Goal: Transaction & Acquisition: Purchase product/service

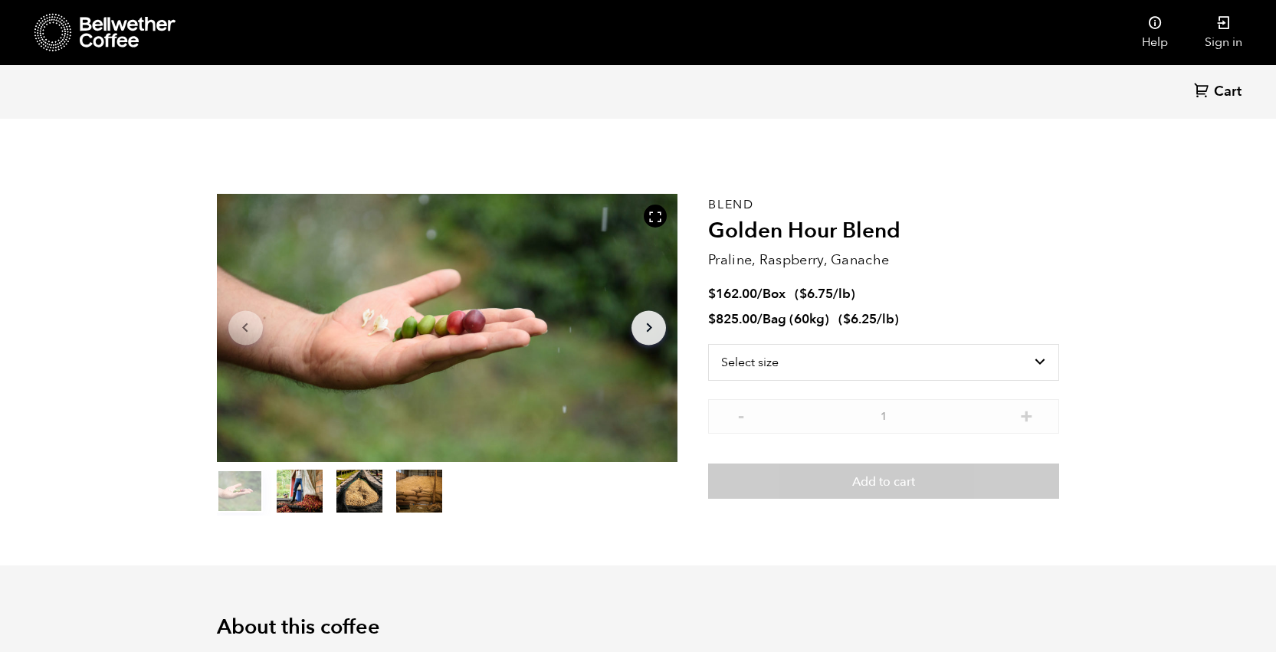
click at [108, 27] on icon at bounding box center [128, 32] width 96 height 31
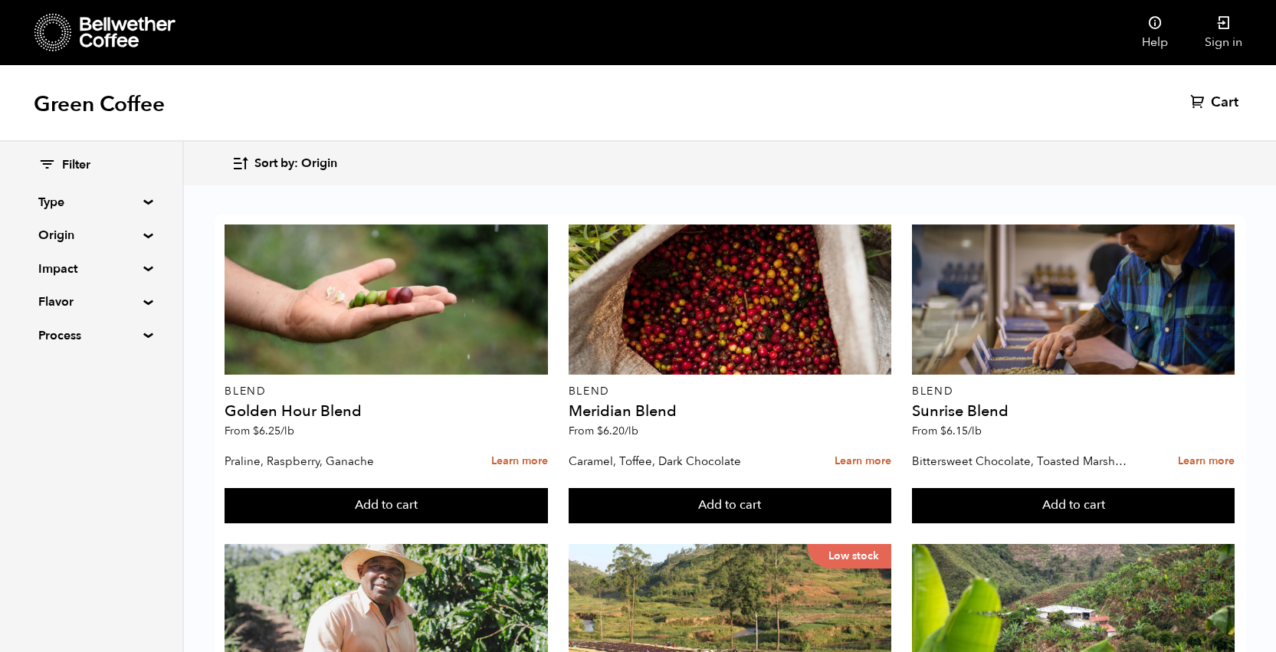
click at [144, 199] on summary "Type" at bounding box center [91, 202] width 106 height 18
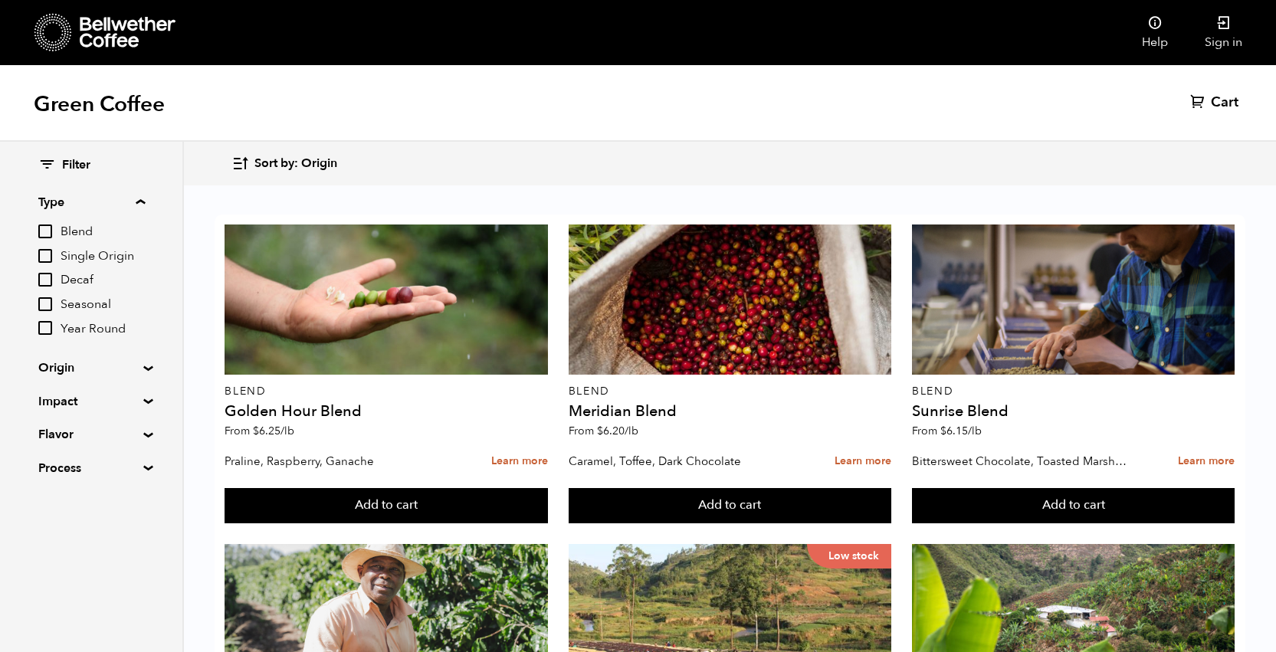
click at [144, 365] on summary "Origin" at bounding box center [91, 368] width 106 height 18
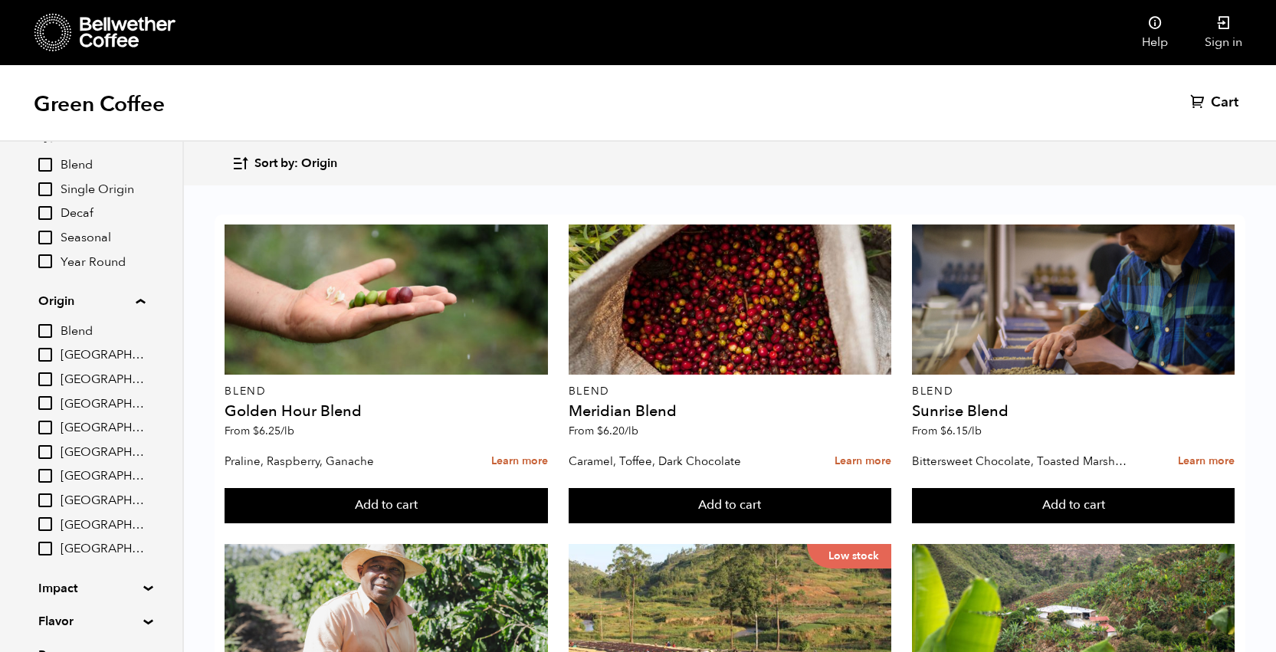
scroll to position [147, 0]
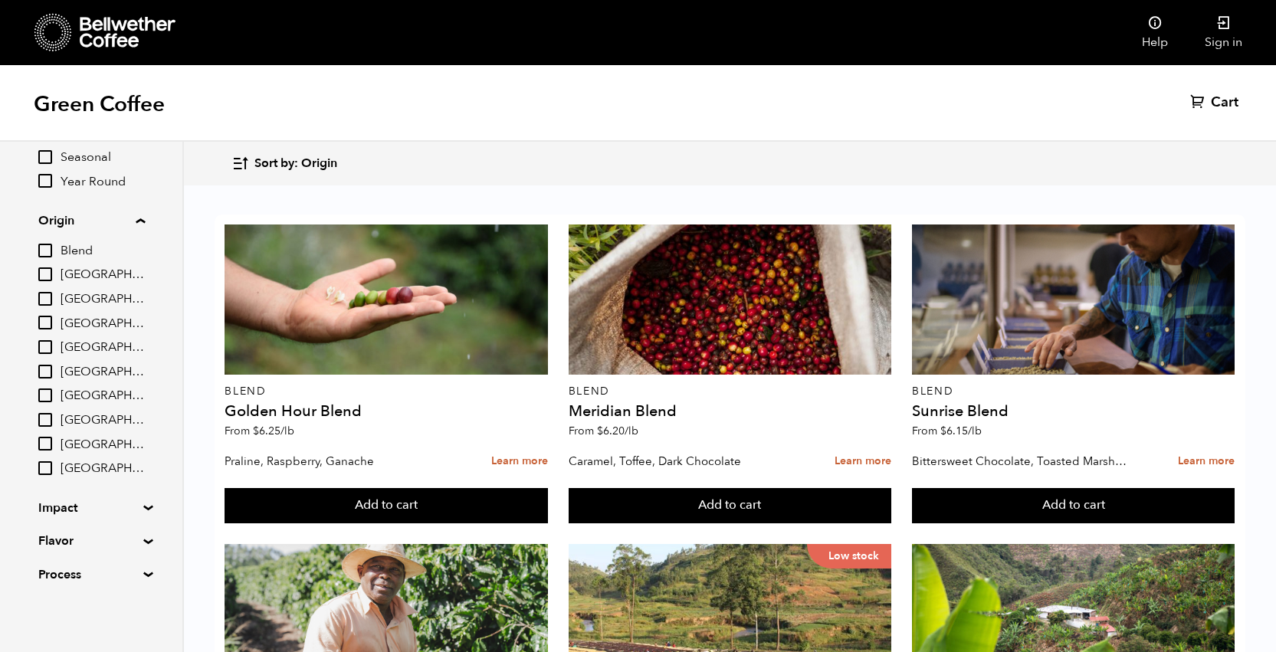
click at [142, 505] on summary "Impact" at bounding box center [91, 508] width 106 height 18
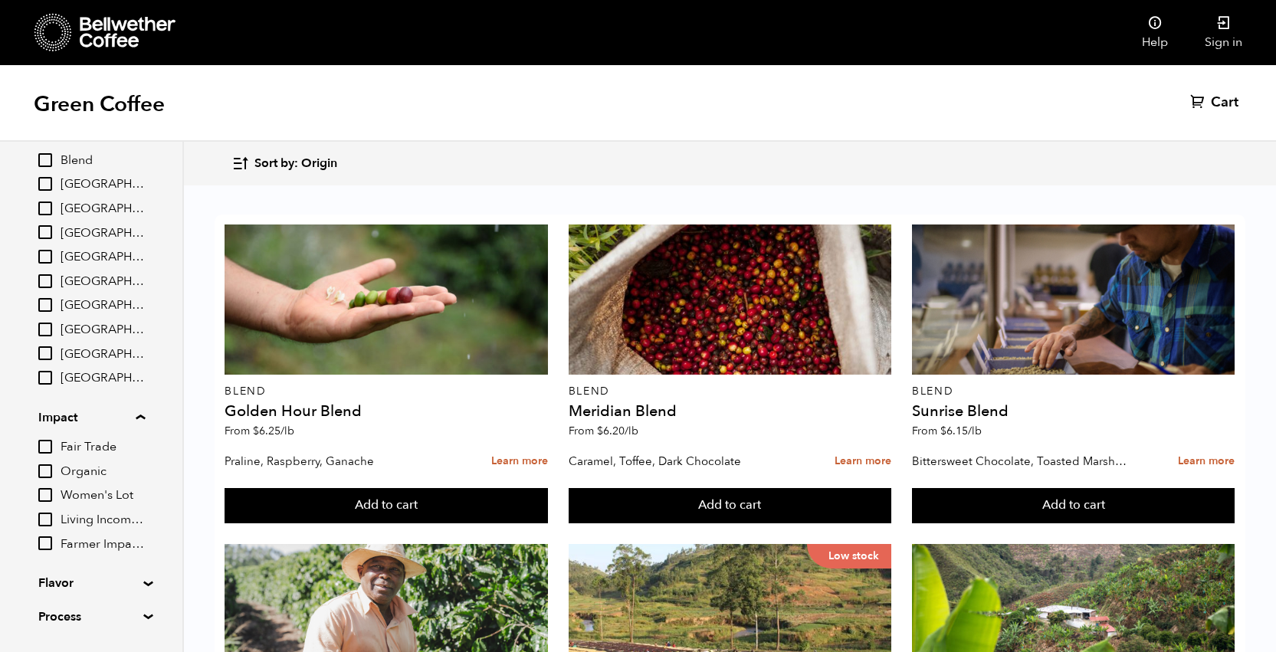
scroll to position [280, 0]
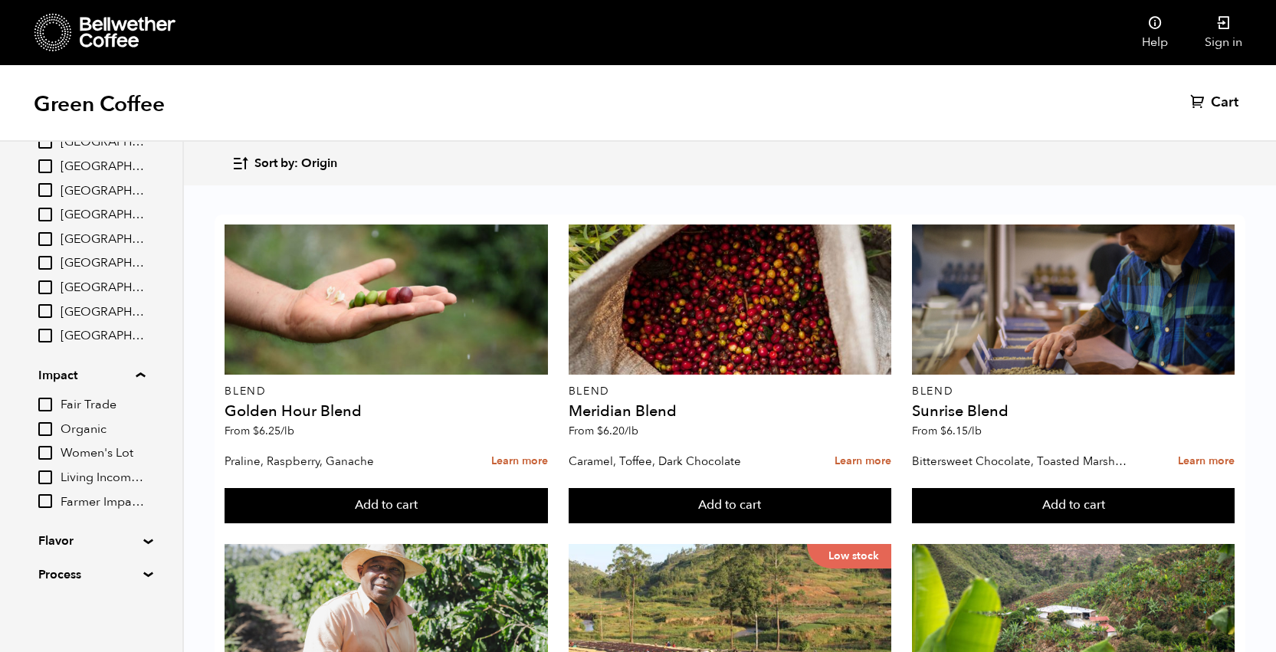
click at [142, 540] on summary "Flavor" at bounding box center [91, 541] width 106 height 18
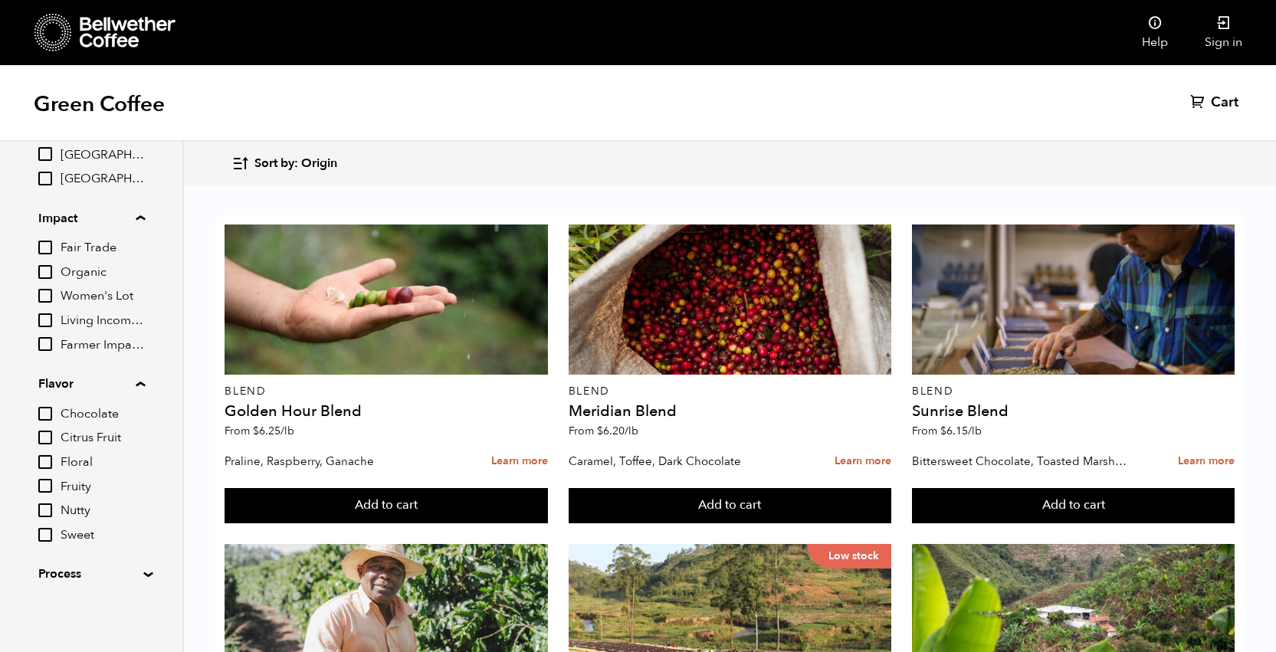
click at [142, 572] on summary "Process" at bounding box center [91, 574] width 106 height 18
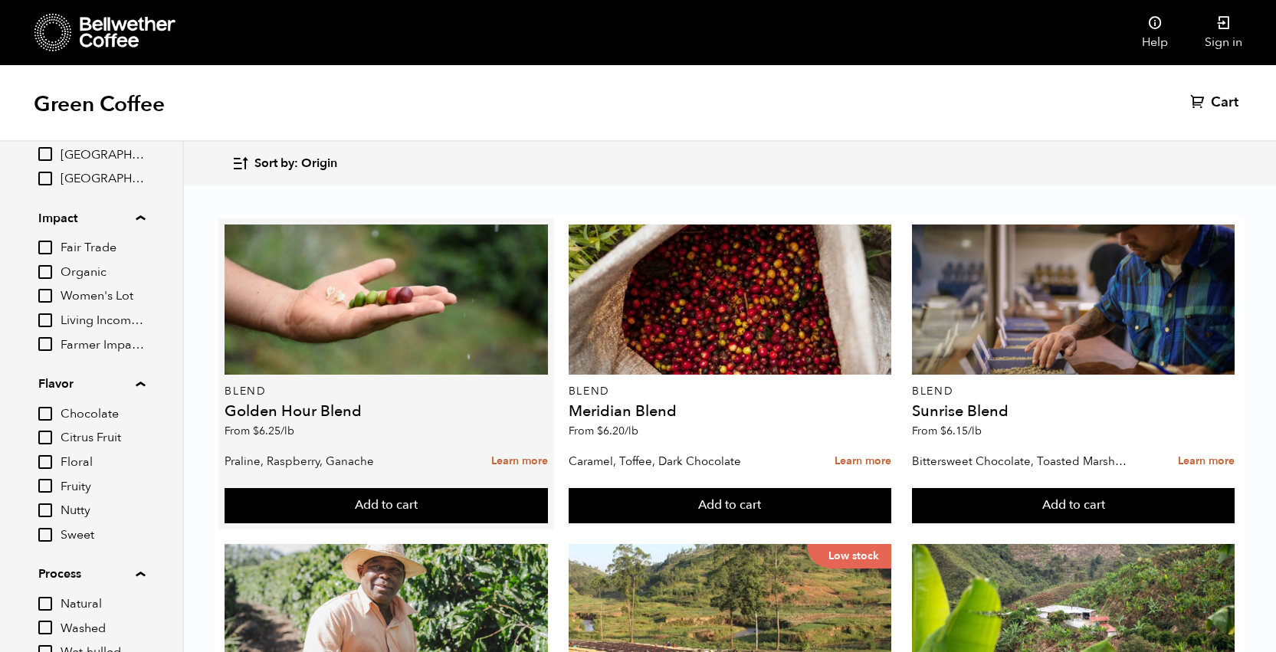
click at [332, 415] on h4 "Golden Hour Blend" at bounding box center [387, 411] width 324 height 15
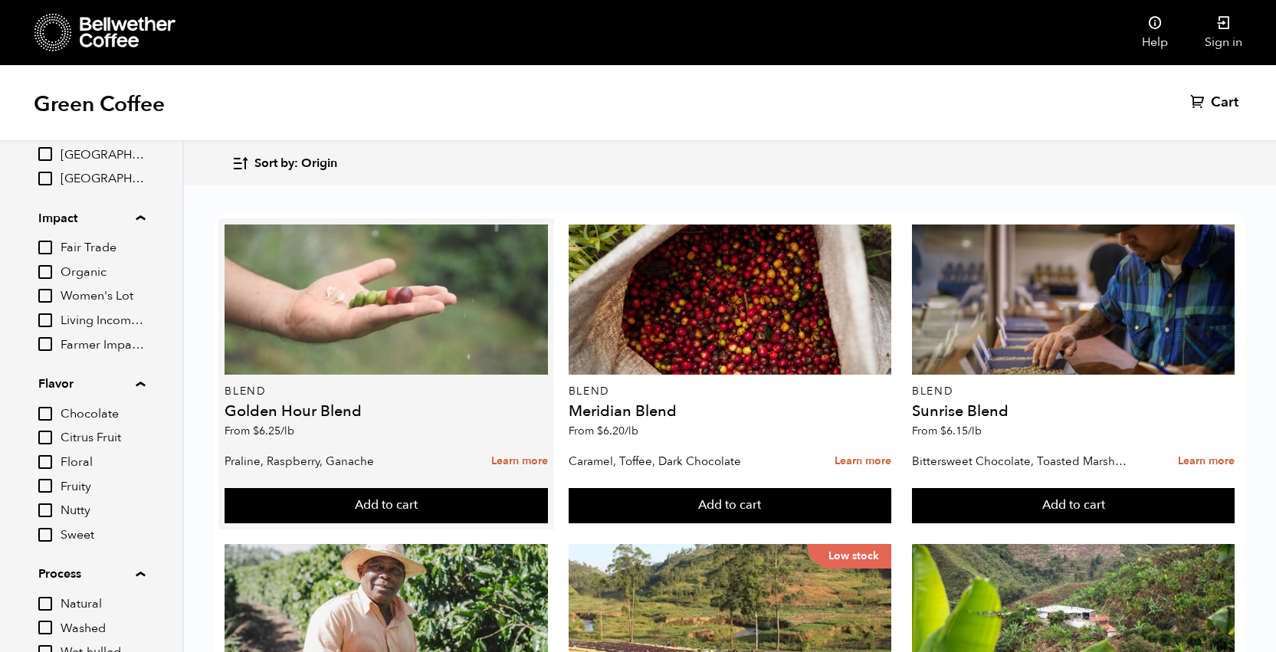
click at [378, 291] on div at bounding box center [387, 300] width 324 height 150
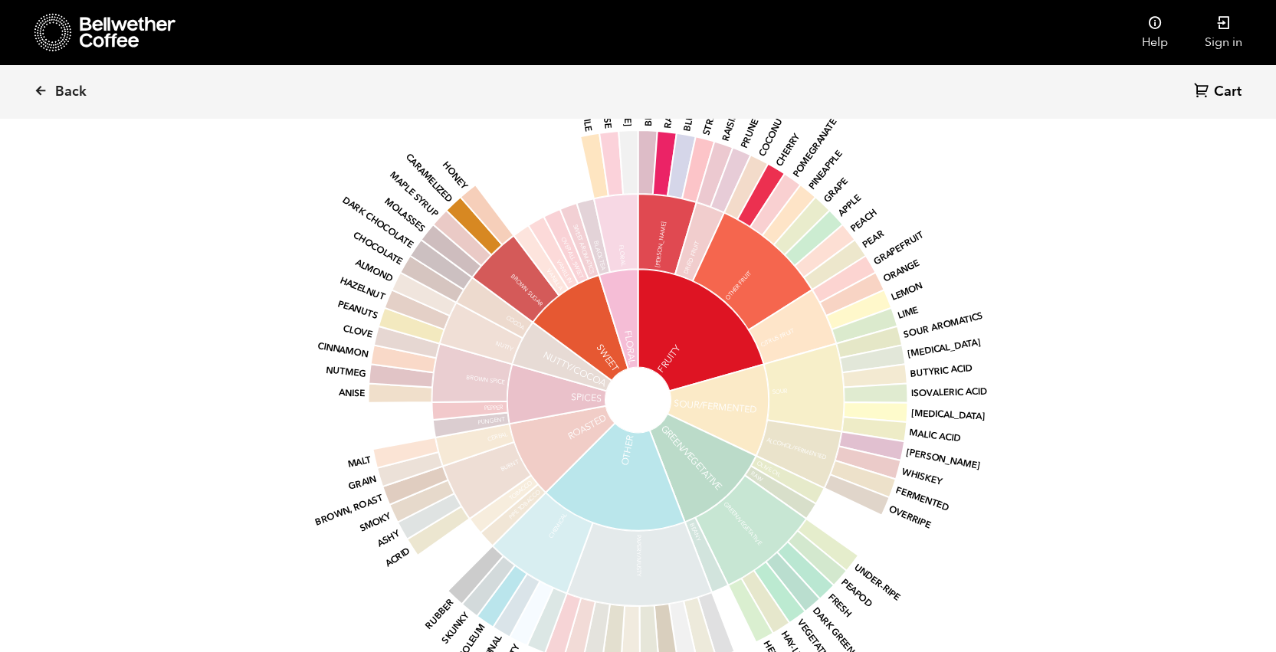
scroll to position [1132, 0]
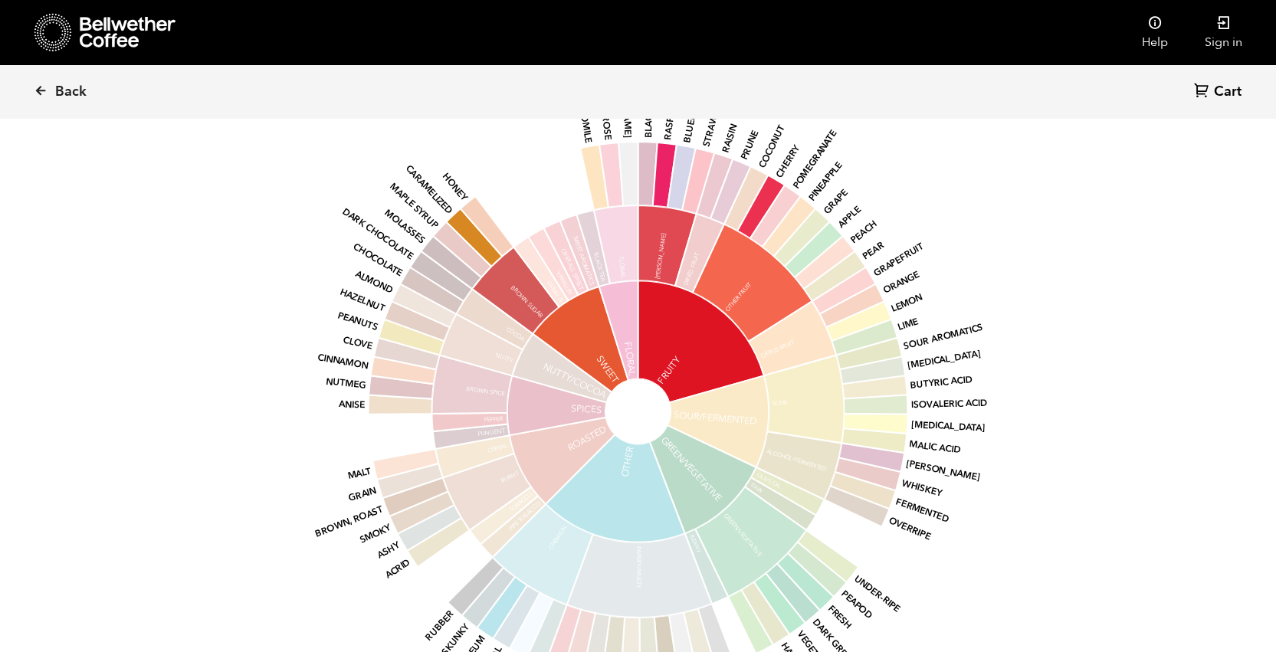
drag, startPoint x: 685, startPoint y: 135, endPoint x: 713, endPoint y: 120, distance: 32.2
click at [713, 120] on g "base Fruity Sour/Fermented Green/Vegetative Other Roasted Spices Nutty/Cocoa Sw…" at bounding box center [650, 411] width 675 height 695
drag, startPoint x: 659, startPoint y: 268, endPoint x: 671, endPoint y: 243, distance: 28.1
click at [669, 244] on icon at bounding box center [668, 245] width 58 height 80
click at [43, 89] on icon at bounding box center [41, 91] width 14 height 14
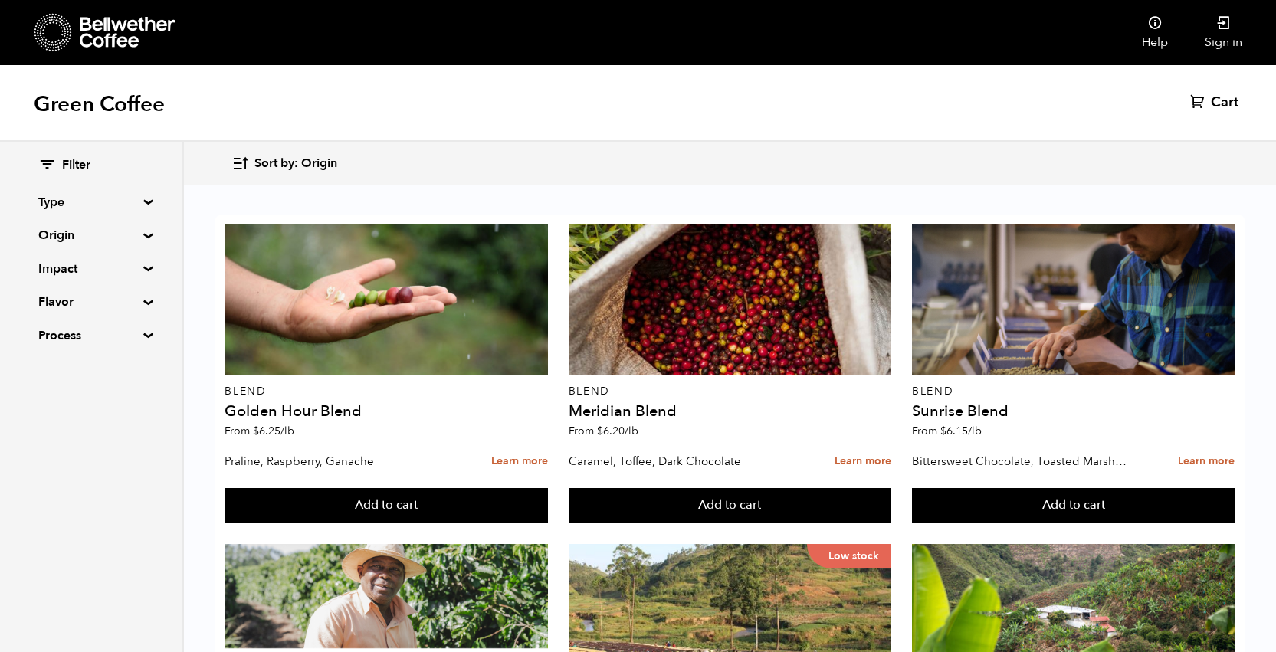
click at [143, 265] on summary "Impact" at bounding box center [91, 269] width 106 height 18
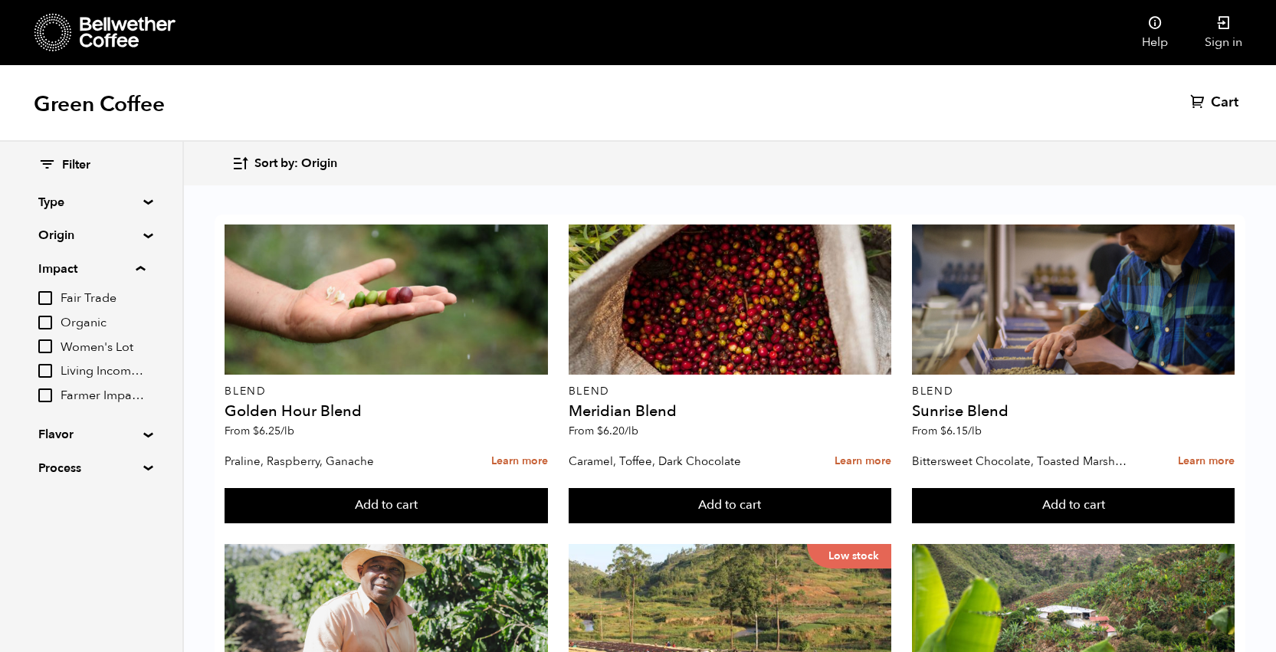
click at [340, 327] on div at bounding box center [387, 300] width 324 height 150
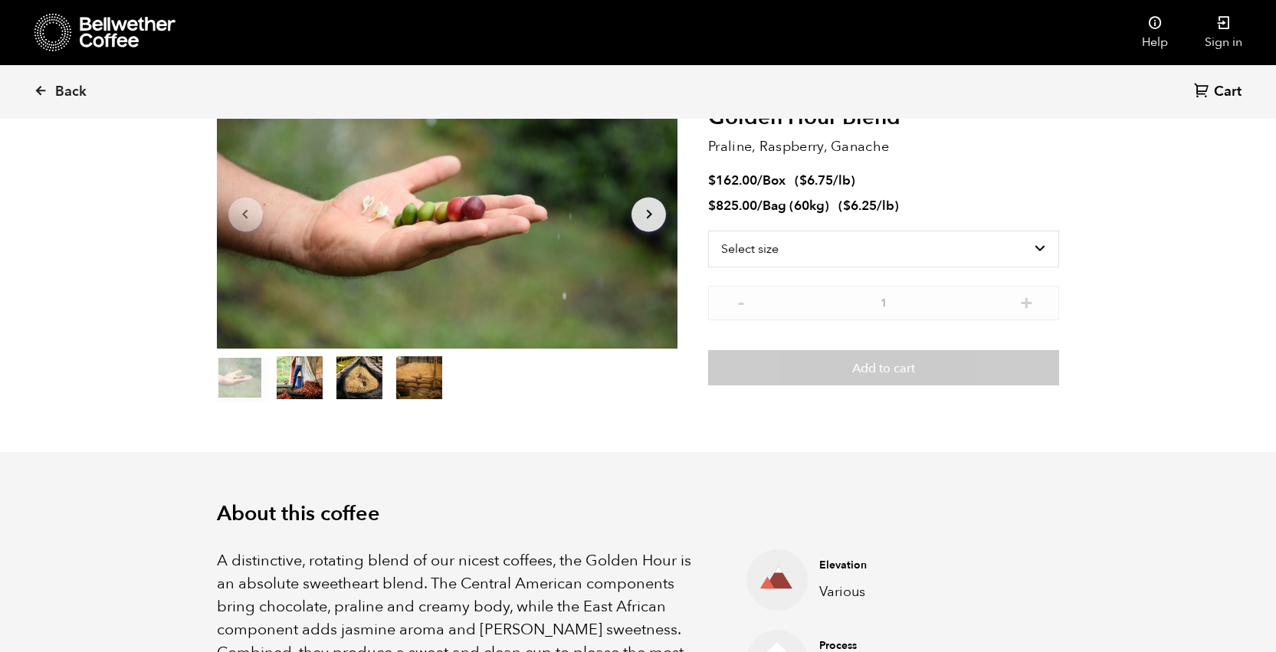
scroll to position [113, 0]
drag, startPoint x: 709, startPoint y: 147, endPoint x: 896, endPoint y: 148, distance: 187.1
click at [896, 148] on p "Praline, Raspberry, Ganache" at bounding box center [883, 147] width 351 height 21
click at [884, 146] on p "Praline, Raspberry, Ganache" at bounding box center [883, 147] width 351 height 21
drag, startPoint x: 893, startPoint y: 147, endPoint x: 710, endPoint y: 151, distance: 183.3
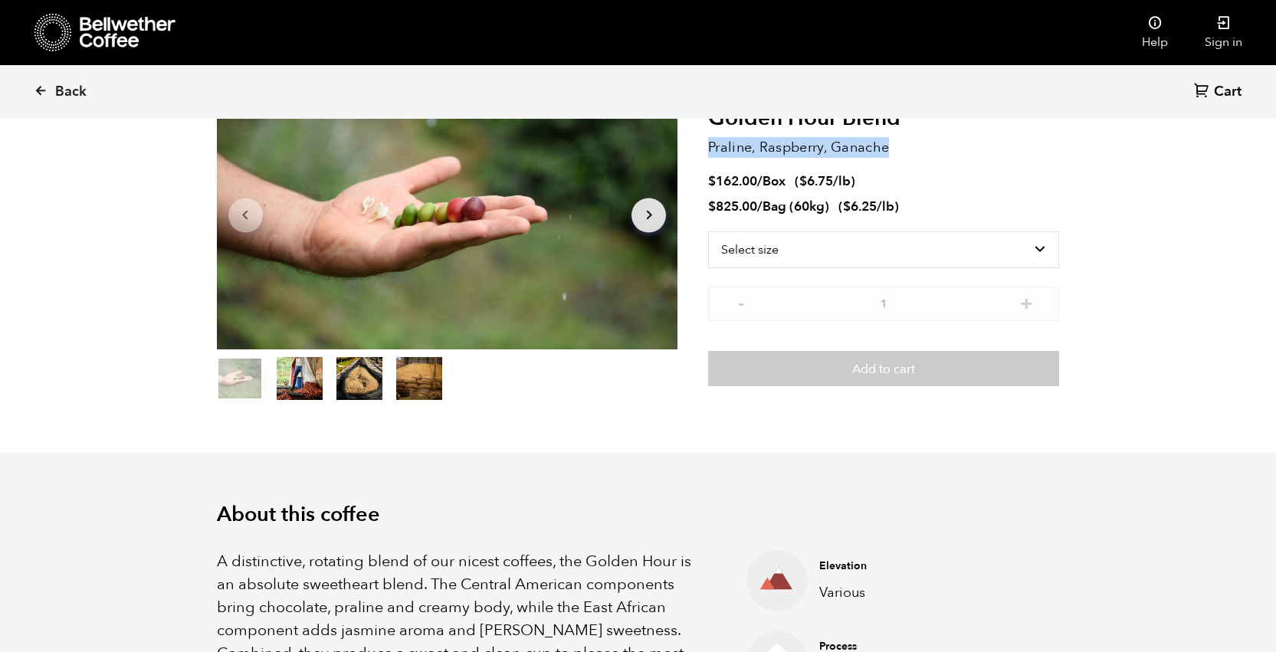
click at [710, 151] on p "Praline, Raspberry, Ganache" at bounding box center [883, 147] width 351 height 21
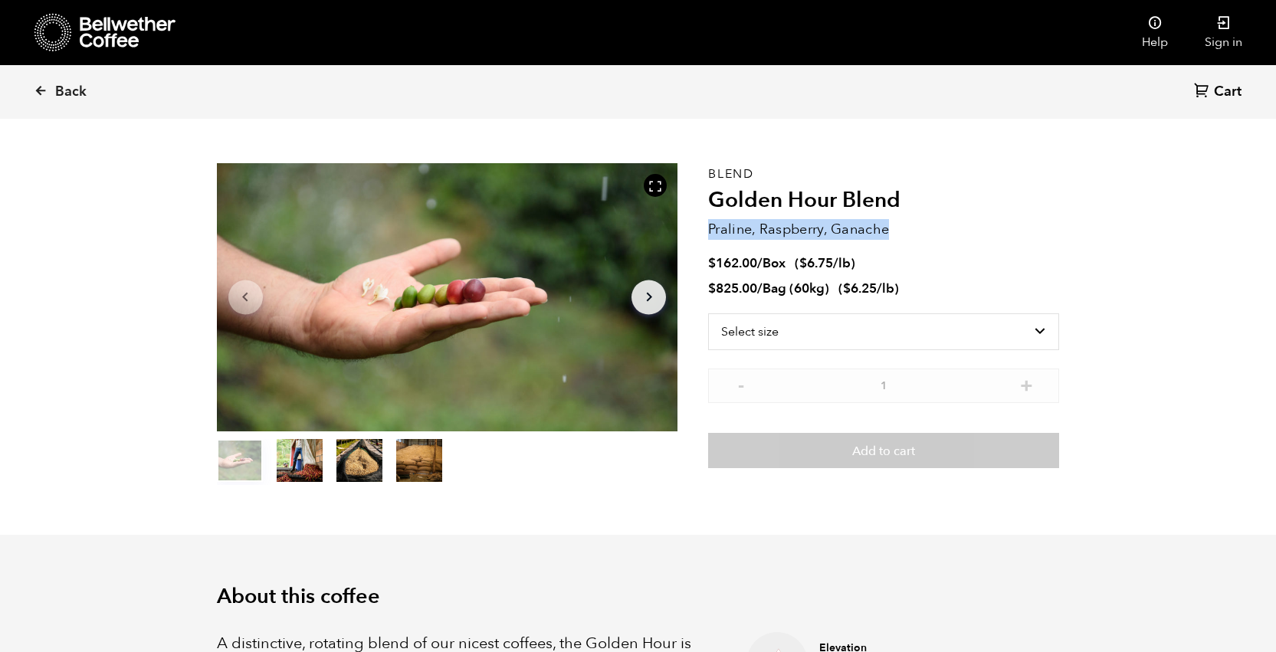
scroll to position [29, 0]
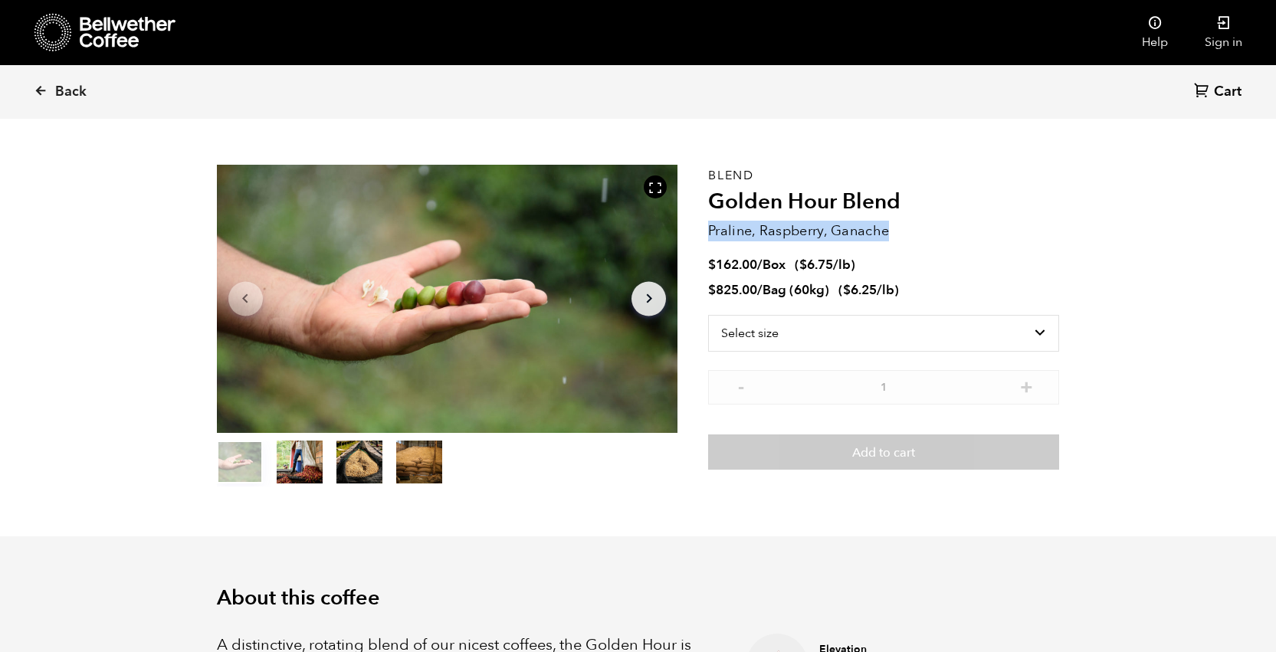
drag, startPoint x: 889, startPoint y: 232, endPoint x: 709, endPoint y: 228, distance: 179.4
click at [709, 228] on p "Praline, Raspberry, Ganache" at bounding box center [883, 231] width 351 height 21
click at [770, 230] on p "Praline, Raspberry, Ganache" at bounding box center [883, 231] width 351 height 21
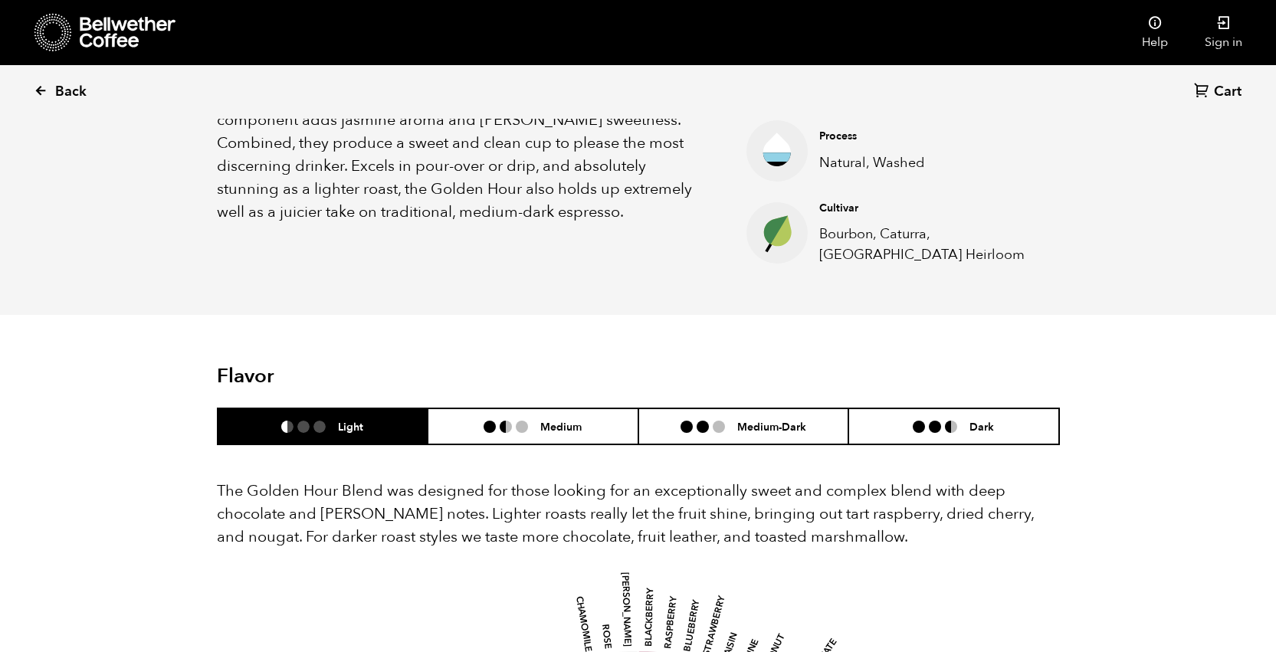
scroll to position [0, 0]
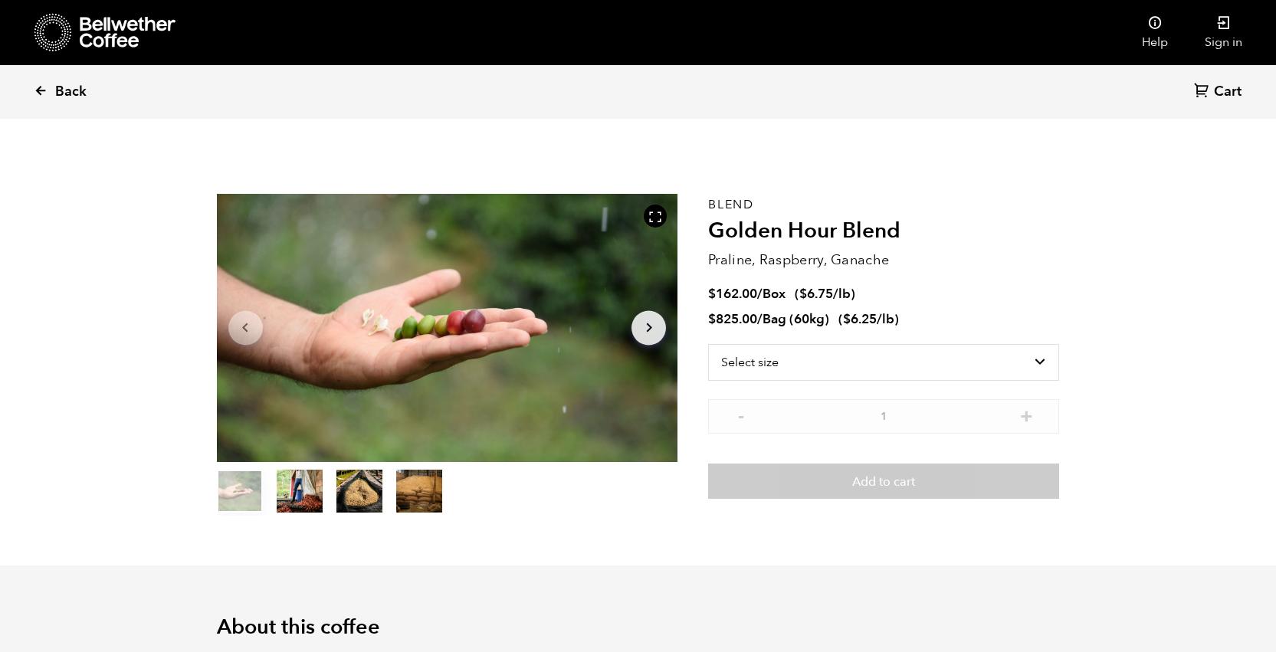
click at [43, 83] on link "Back" at bounding box center [81, 92] width 95 height 52
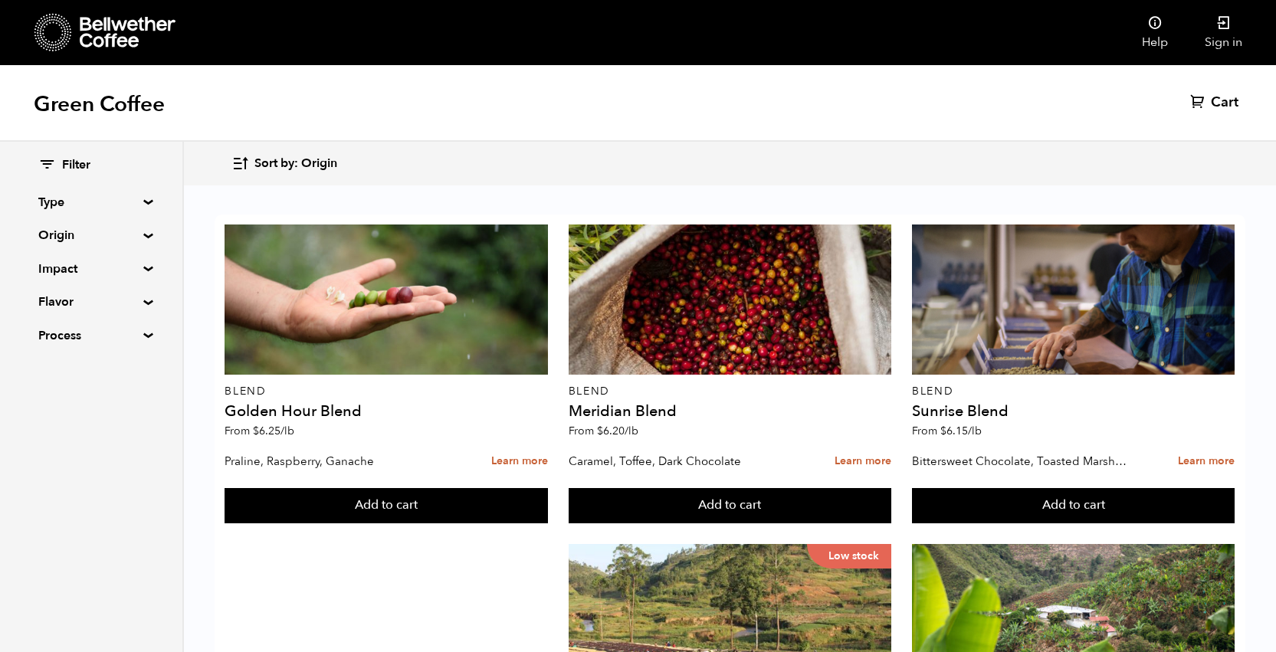
click at [143, 336] on summary "Process" at bounding box center [91, 336] width 106 height 18
click at [143, 195] on div "Filter Type Blend Single Origin Decaf Seasonal Year Round Origin Blend [GEOGRAP…" at bounding box center [91, 293] width 182 height 302
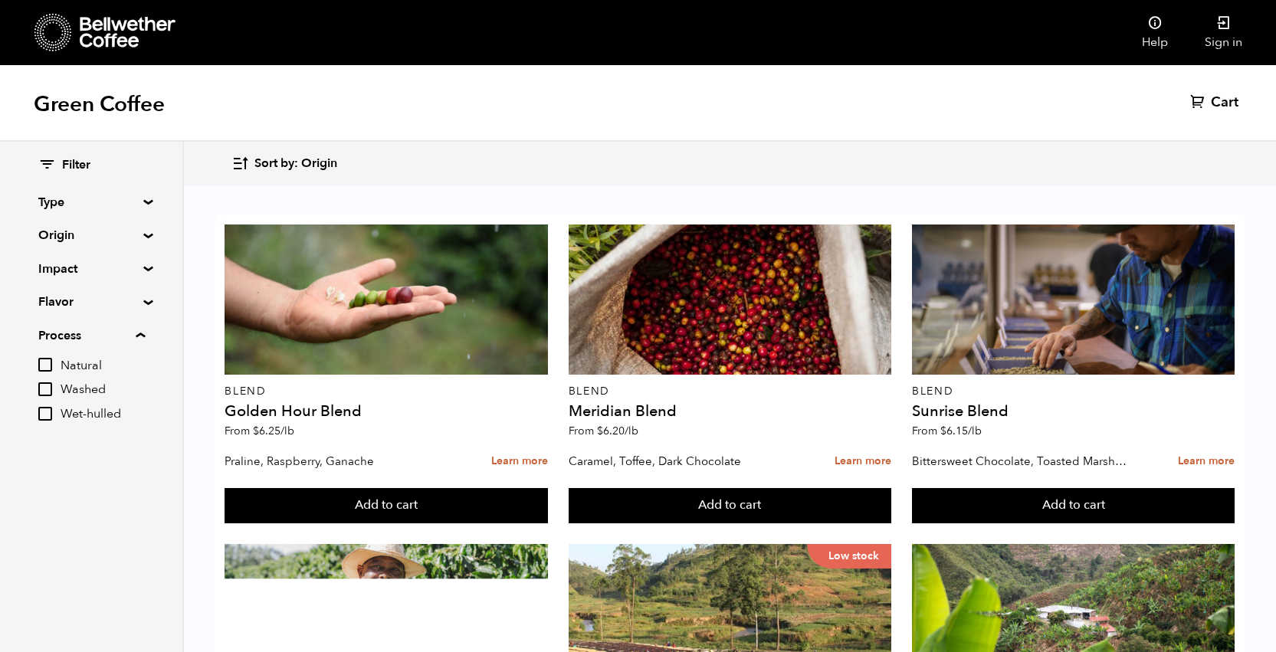
click at [143, 199] on summary "Type" at bounding box center [91, 202] width 106 height 18
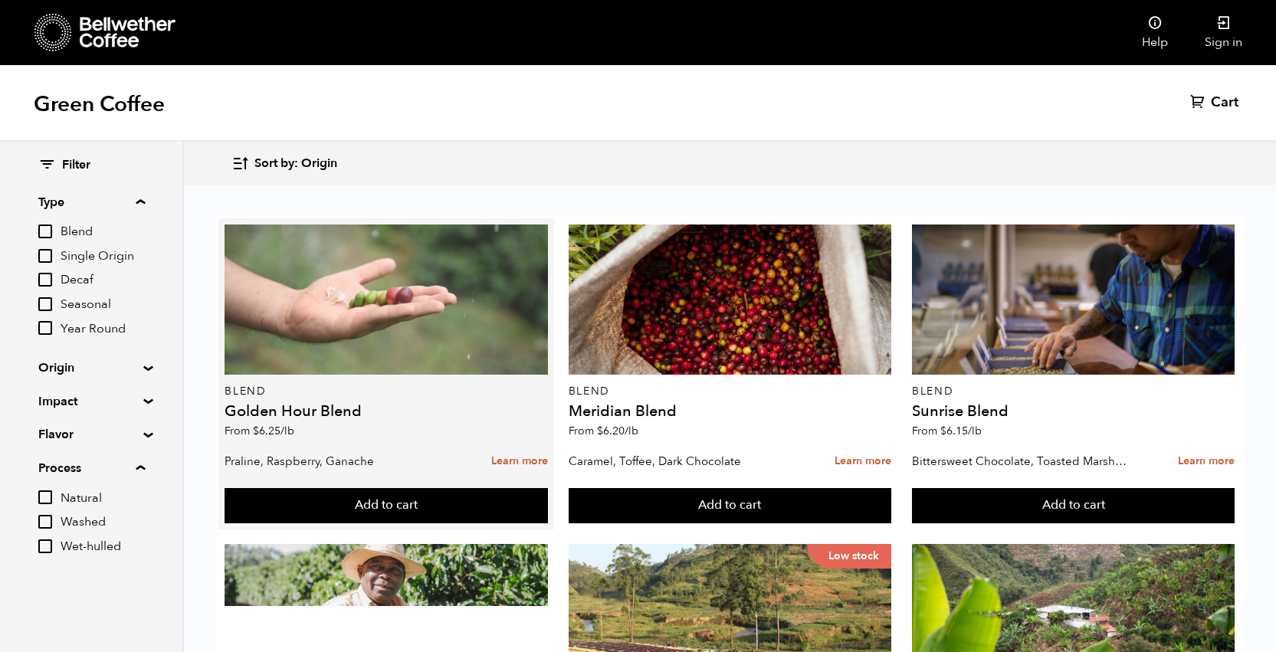
click at [346, 307] on div at bounding box center [387, 300] width 324 height 150
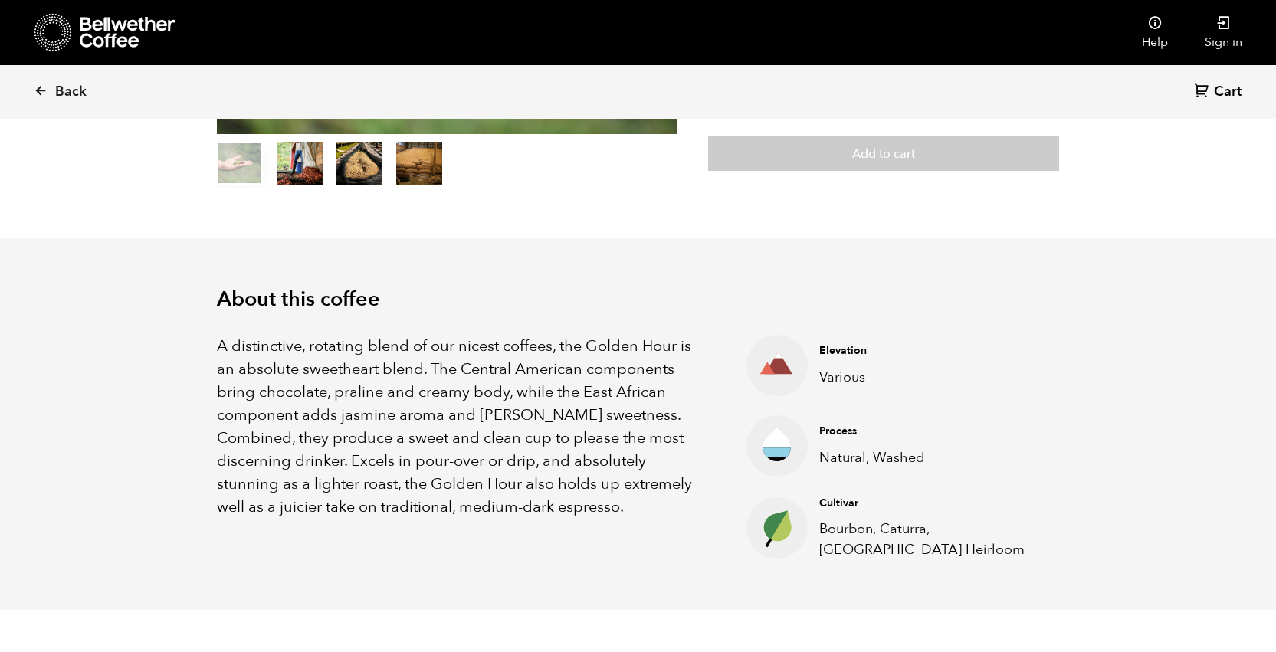
scroll to position [330, 0]
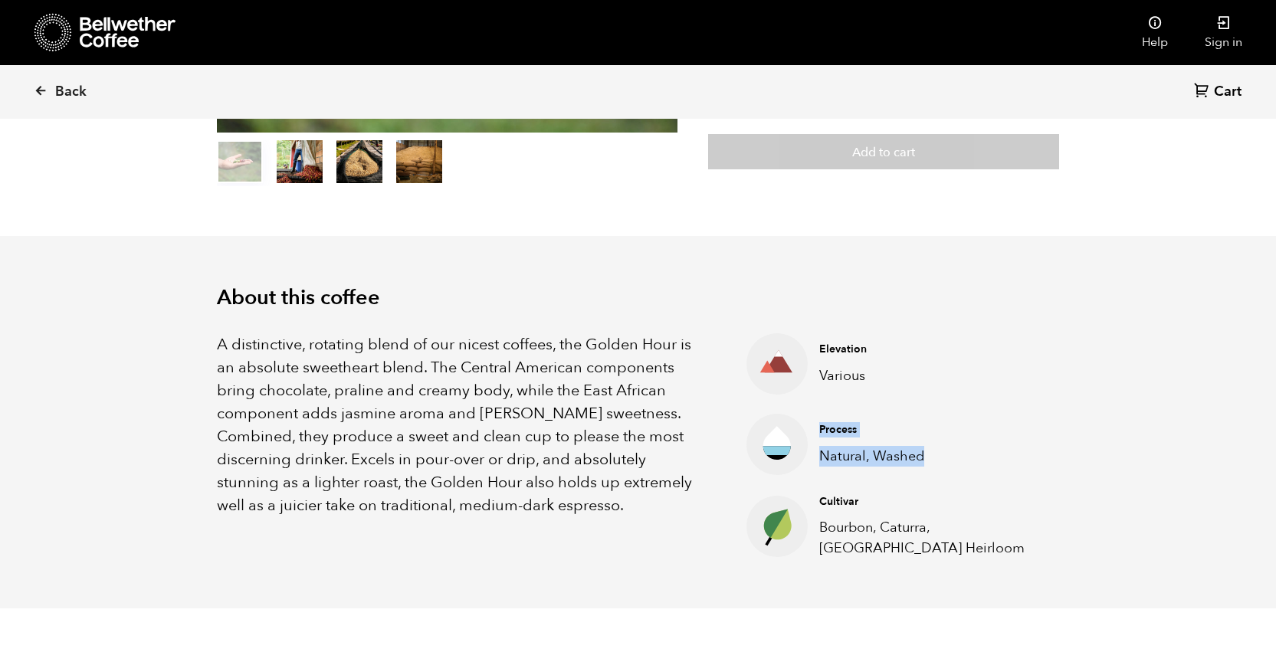
drag, startPoint x: 819, startPoint y: 427, endPoint x: 932, endPoint y: 451, distance: 115.9
click at [932, 451] on div "Process Natural, Washed" at bounding box center [927, 444] width 239 height 44
click at [39, 87] on icon at bounding box center [41, 91] width 14 height 14
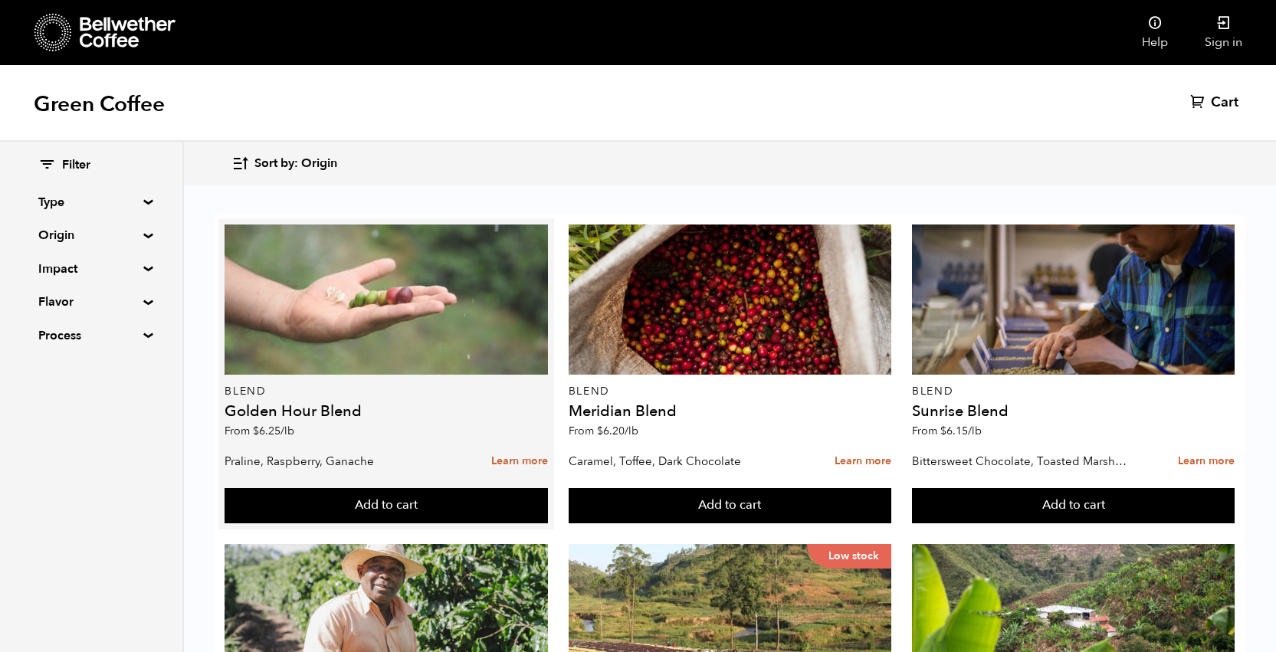
click at [341, 311] on div at bounding box center [387, 300] width 324 height 150
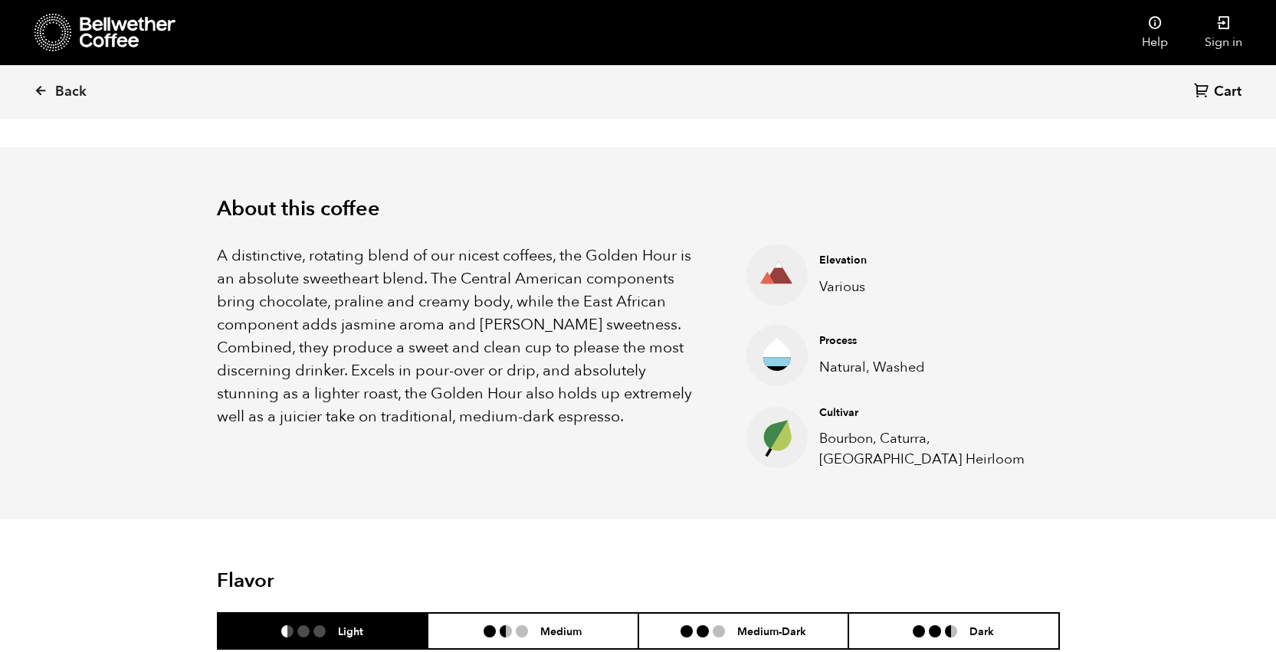
scroll to position [417, 0]
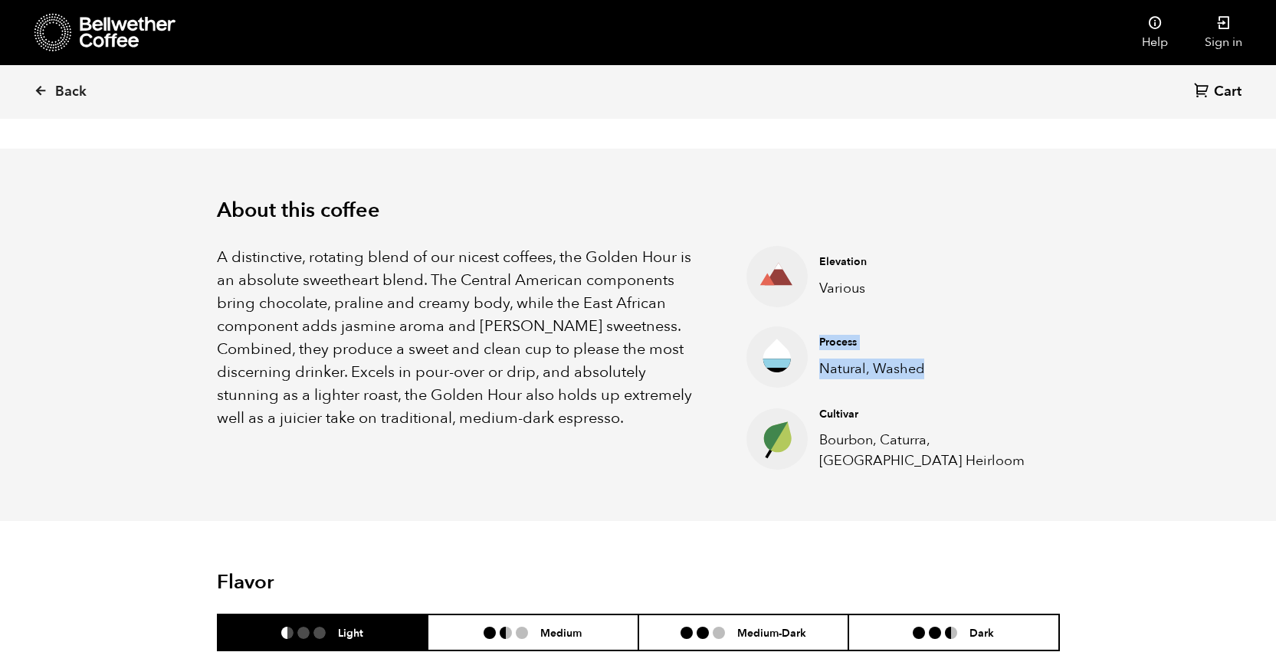
drag, startPoint x: 820, startPoint y: 343, endPoint x: 948, endPoint y: 373, distance: 131.5
click at [948, 373] on div "Process Natural, Washed" at bounding box center [927, 357] width 239 height 44
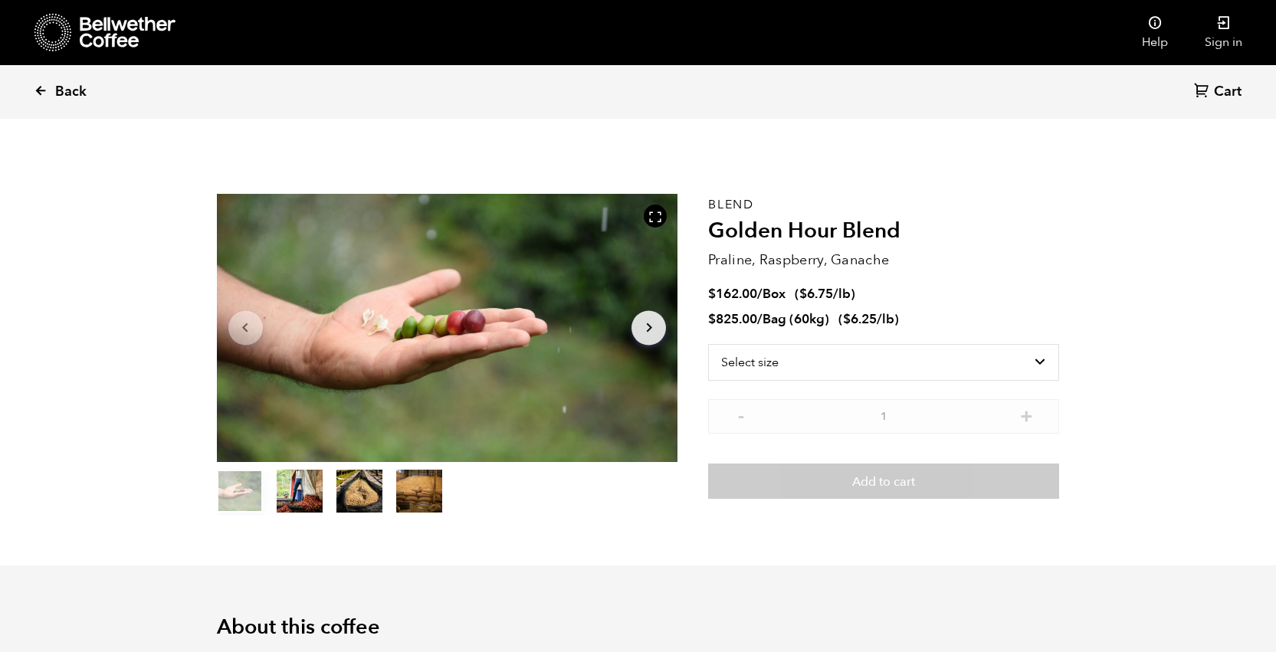
click at [36, 90] on icon at bounding box center [41, 91] width 14 height 14
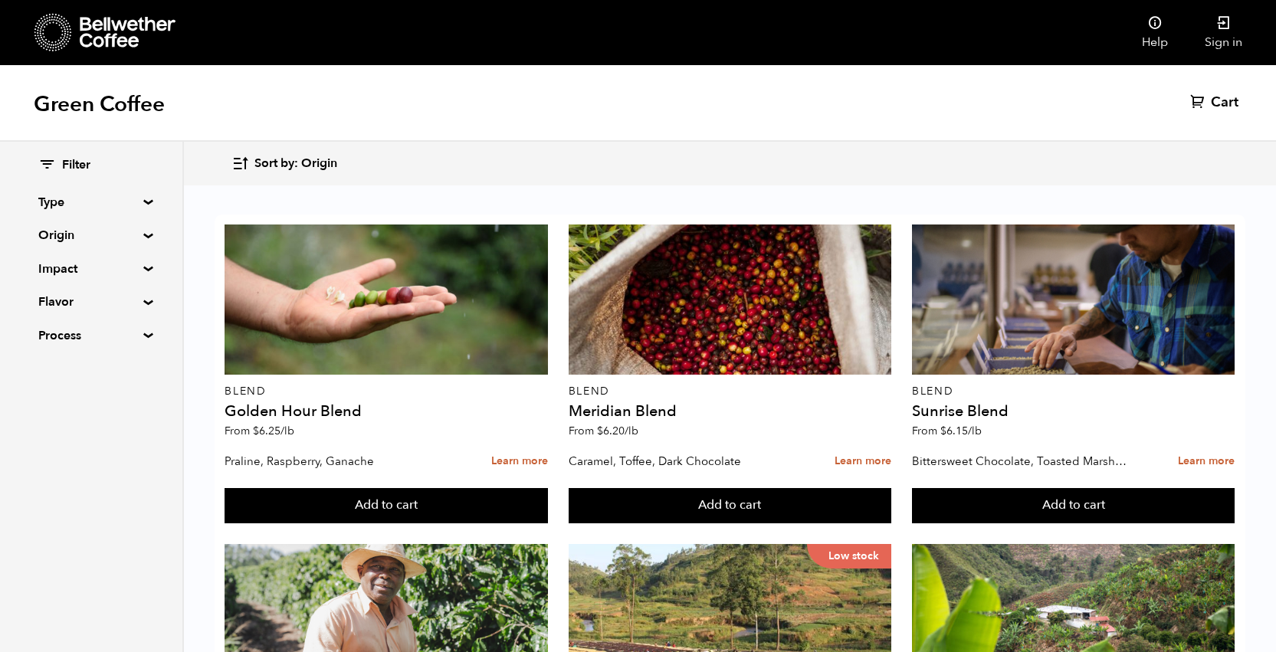
click at [144, 234] on summary "Origin" at bounding box center [91, 235] width 106 height 18
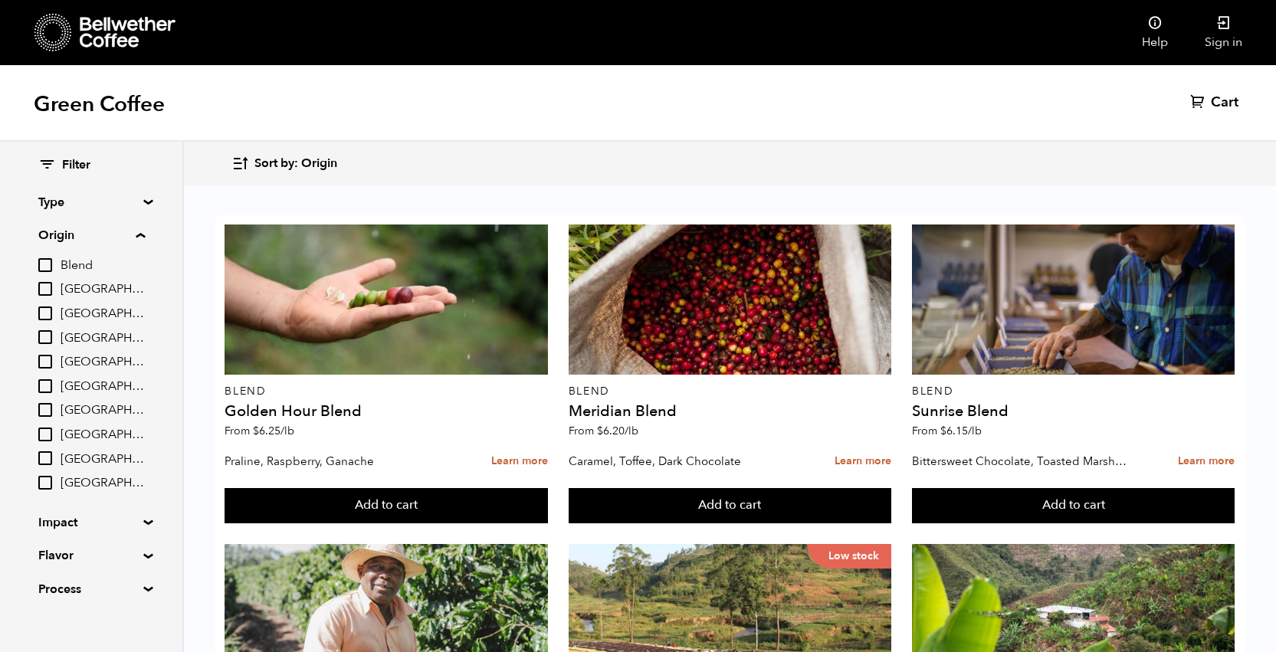
click at [143, 201] on summary "Type" at bounding box center [91, 202] width 106 height 18
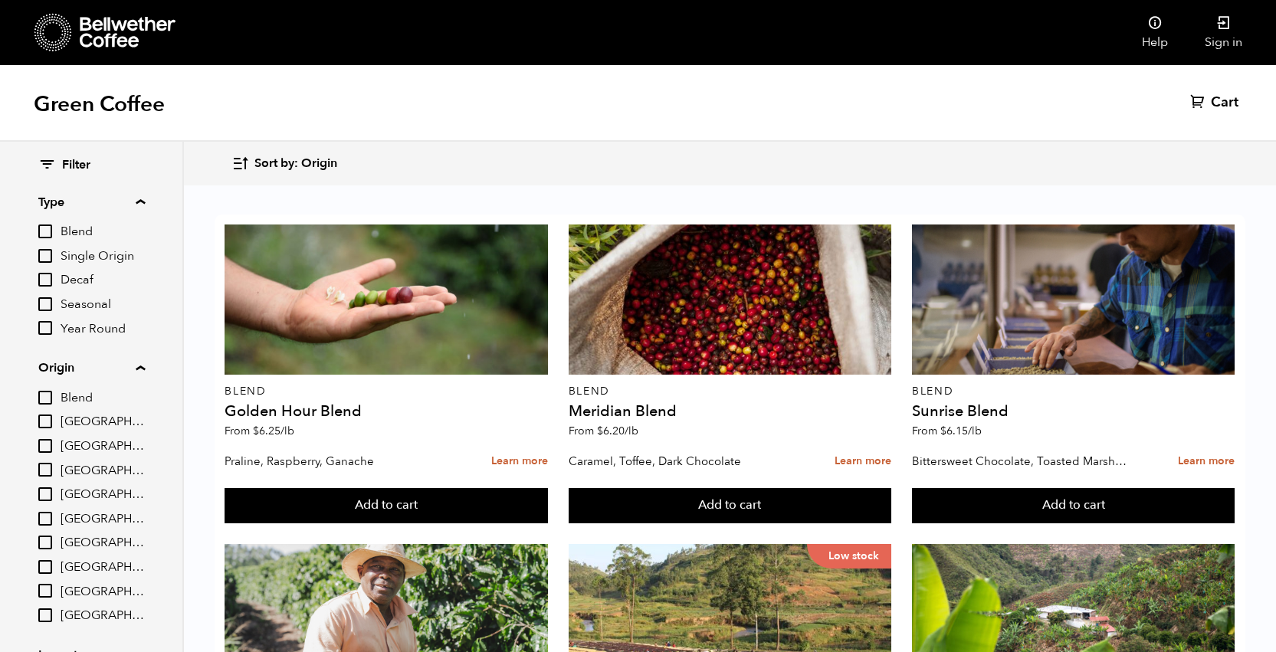
click at [47, 234] on input "Blend" at bounding box center [45, 232] width 14 height 14
checkbox input "true"
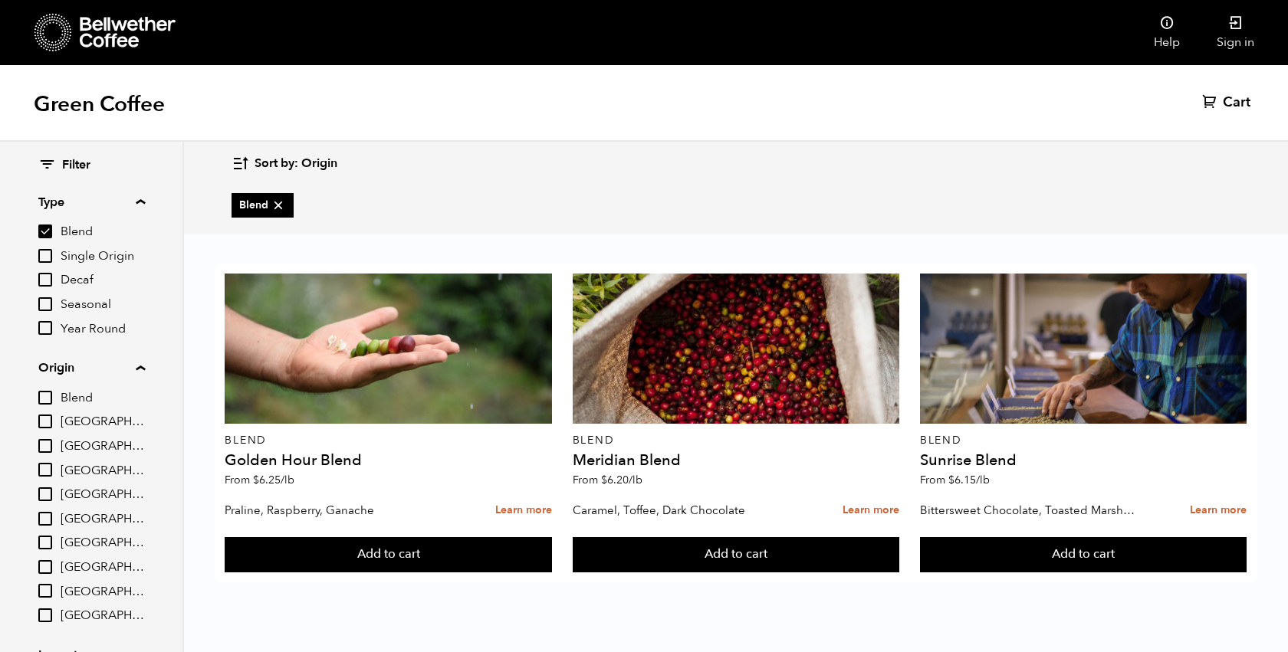
click at [48, 253] on input "Single Origin" at bounding box center [45, 256] width 14 height 14
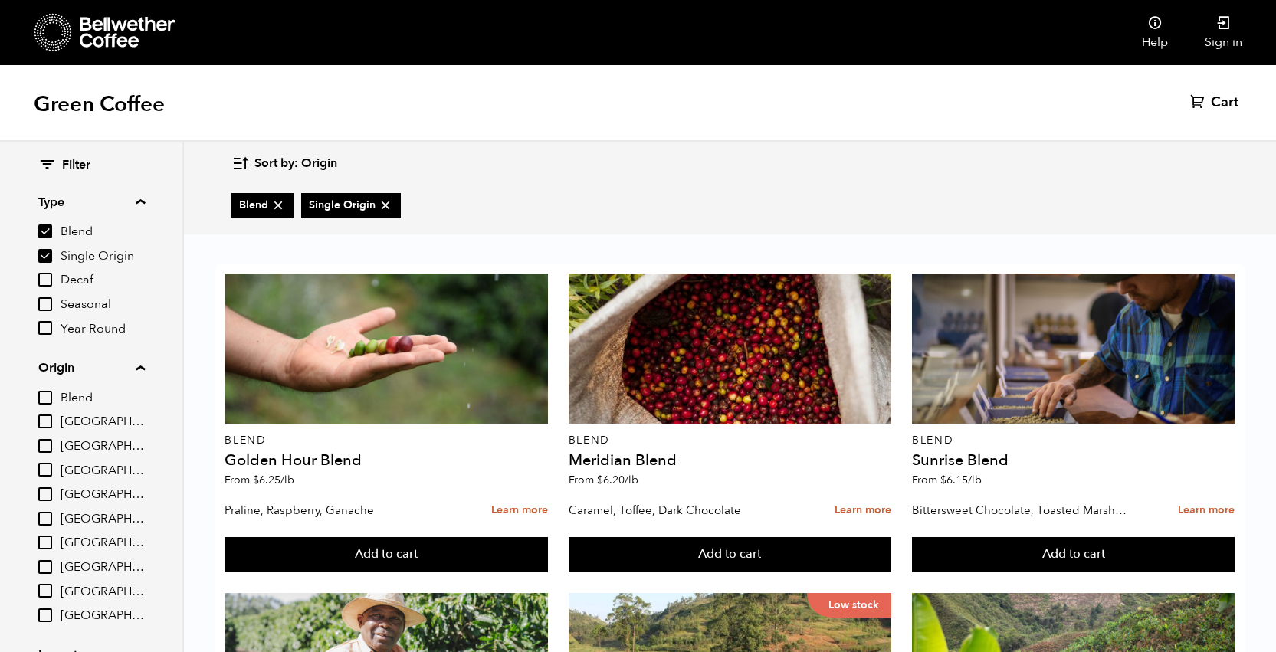
click at [48, 255] on input "Single Origin" at bounding box center [45, 256] width 14 height 14
checkbox input "false"
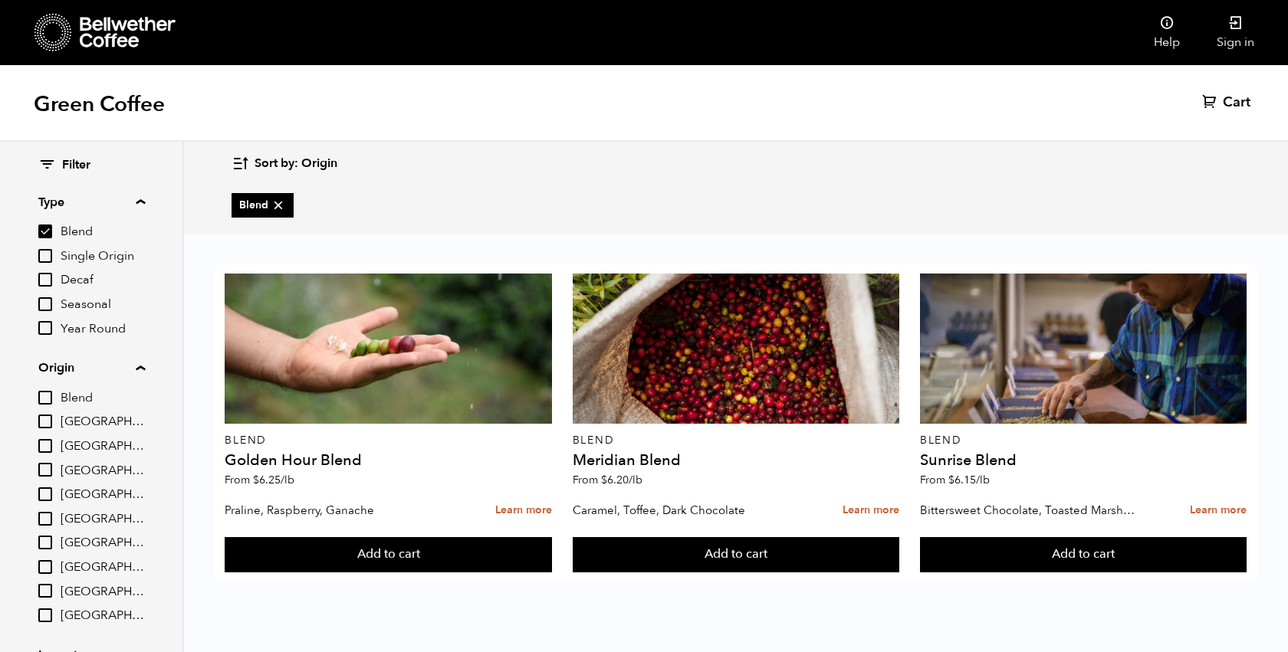
click at [48, 231] on input "Blend" at bounding box center [45, 232] width 14 height 14
checkbox input "false"
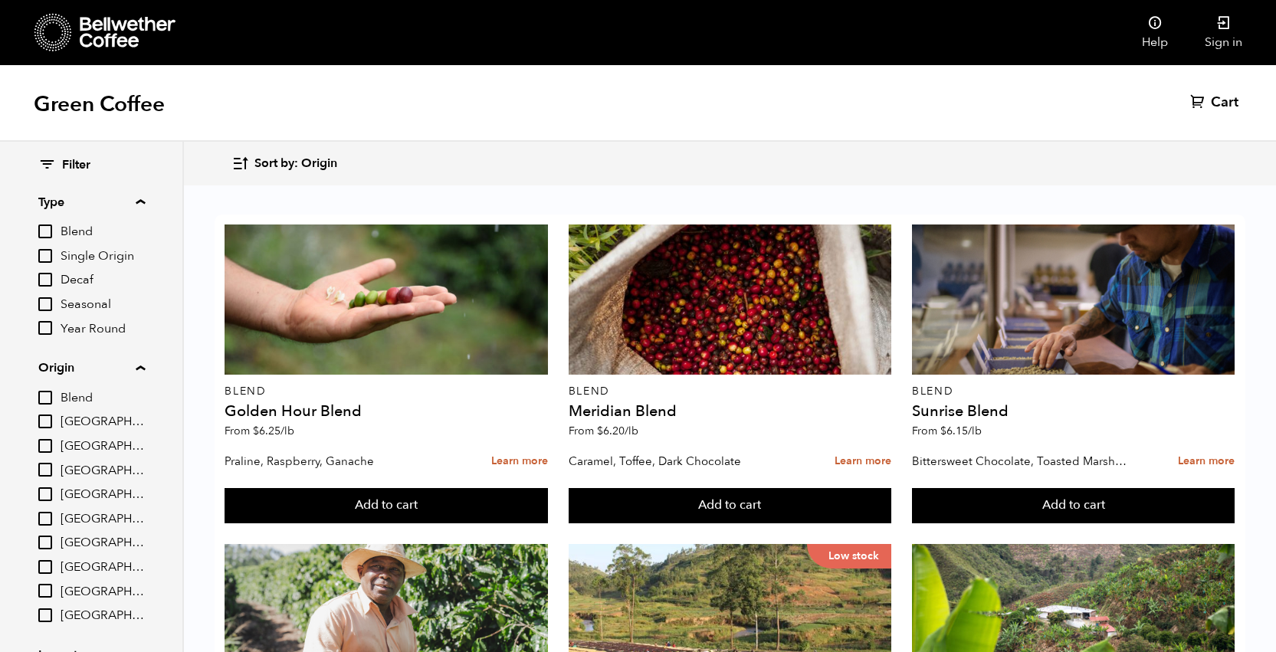
click at [44, 255] on input "Single Origin" at bounding box center [45, 256] width 14 height 14
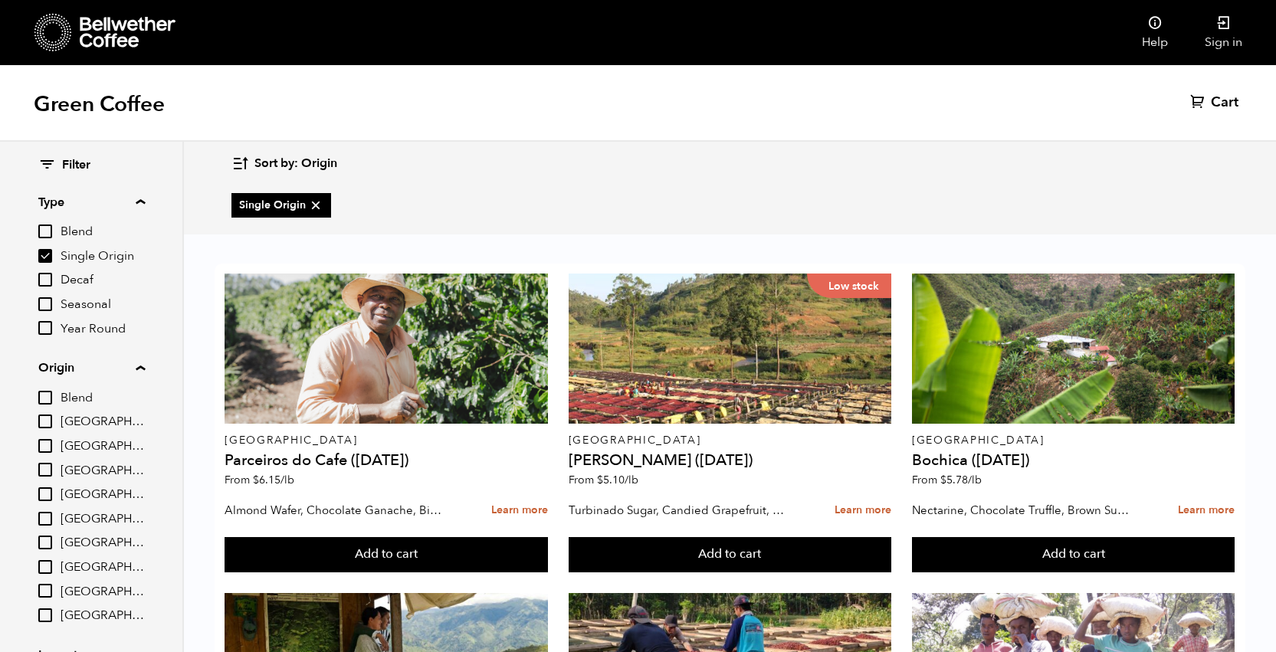
scroll to position [1245, 0]
click at [47, 253] on input "Single Origin" at bounding box center [45, 256] width 14 height 14
checkbox input "false"
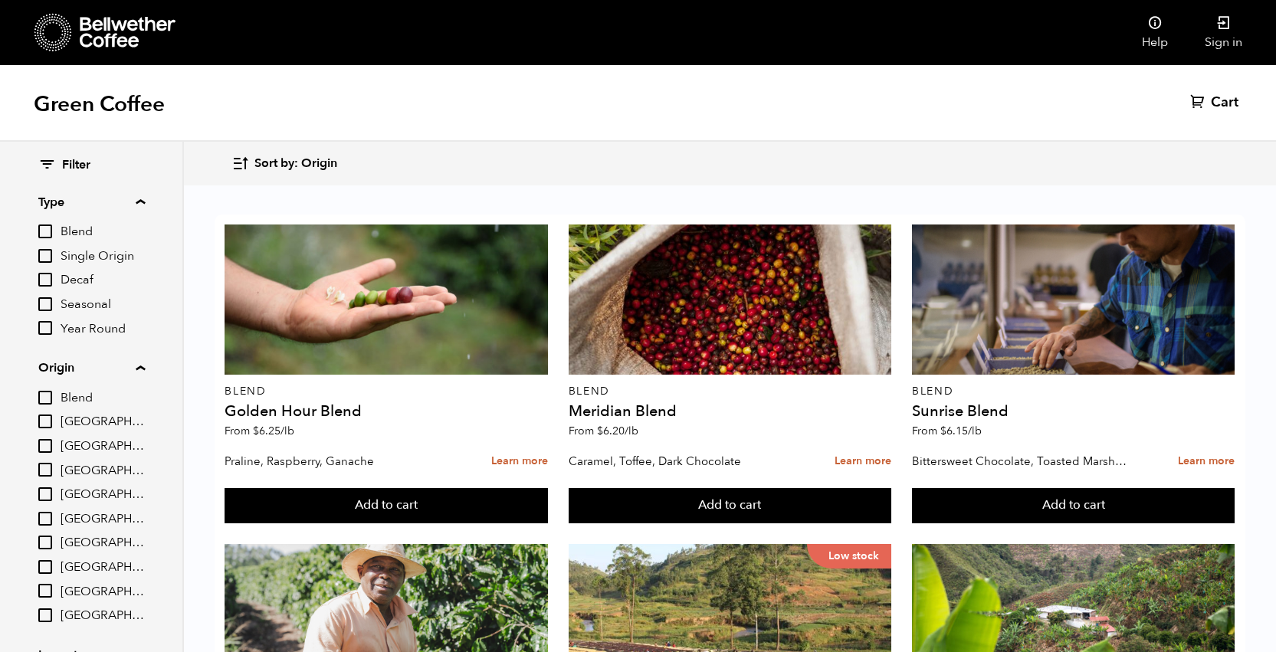
click at [143, 202] on summary "Type" at bounding box center [91, 202] width 107 height 18
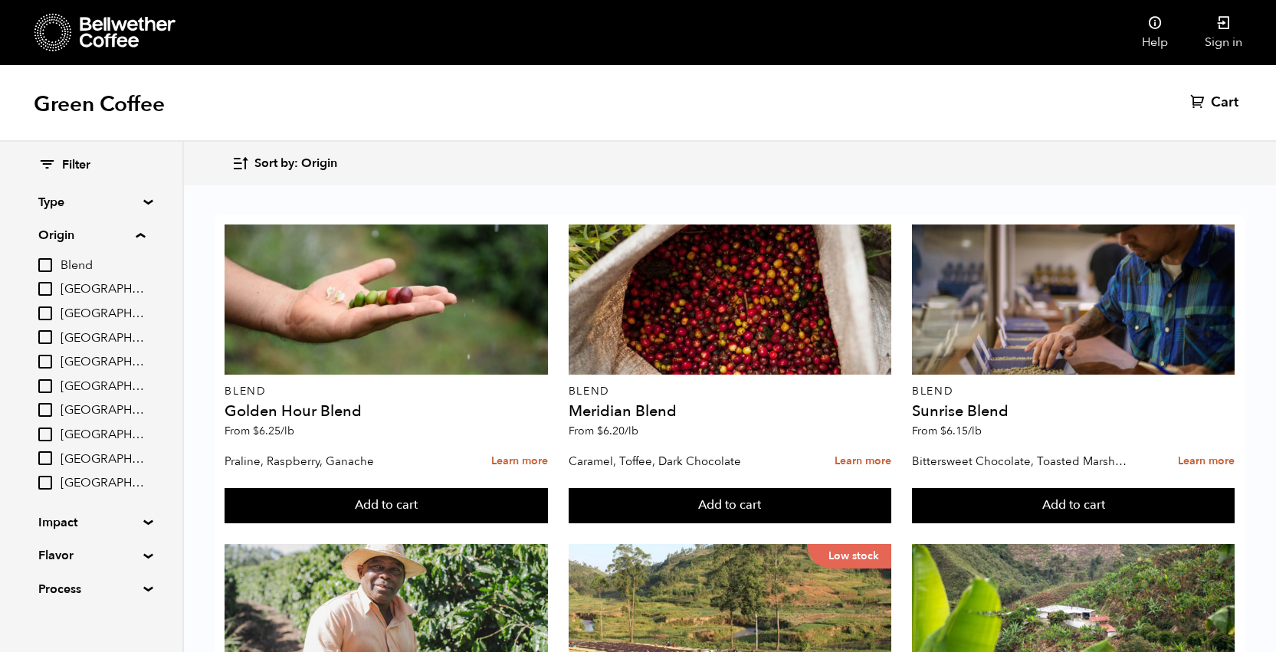
click at [143, 202] on summary "Type" at bounding box center [91, 202] width 106 height 18
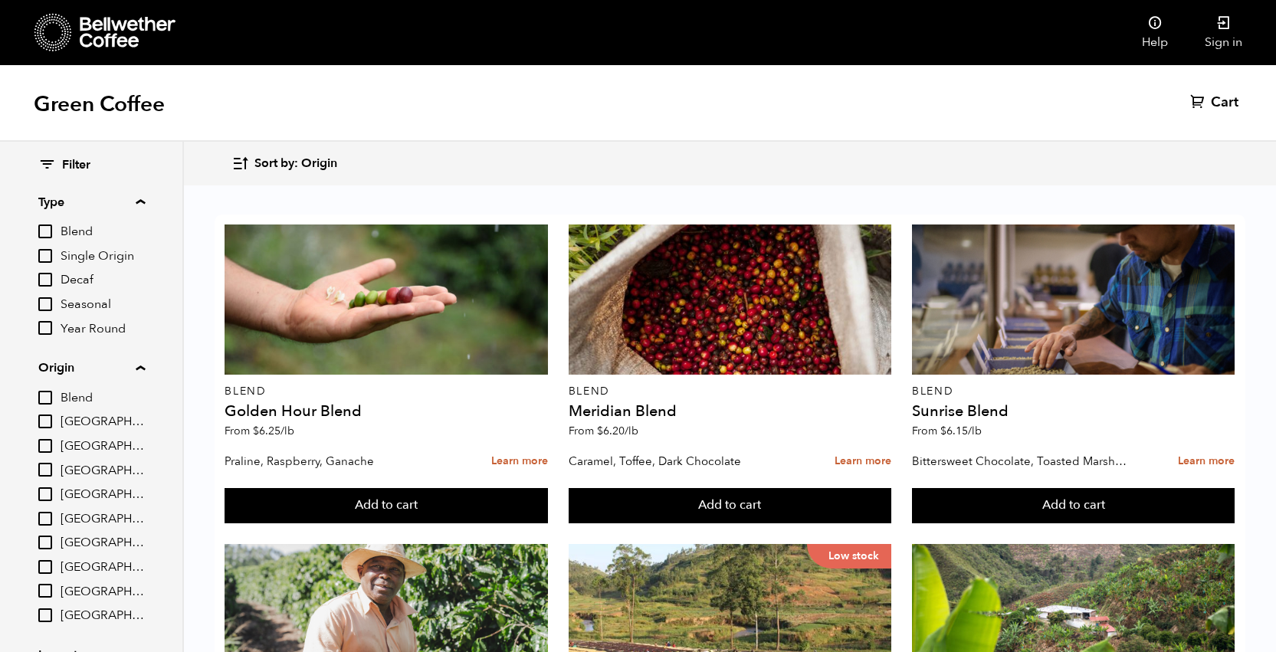
click at [47, 304] on input "Seasonal" at bounding box center [45, 304] width 14 height 14
checkbox input "true"
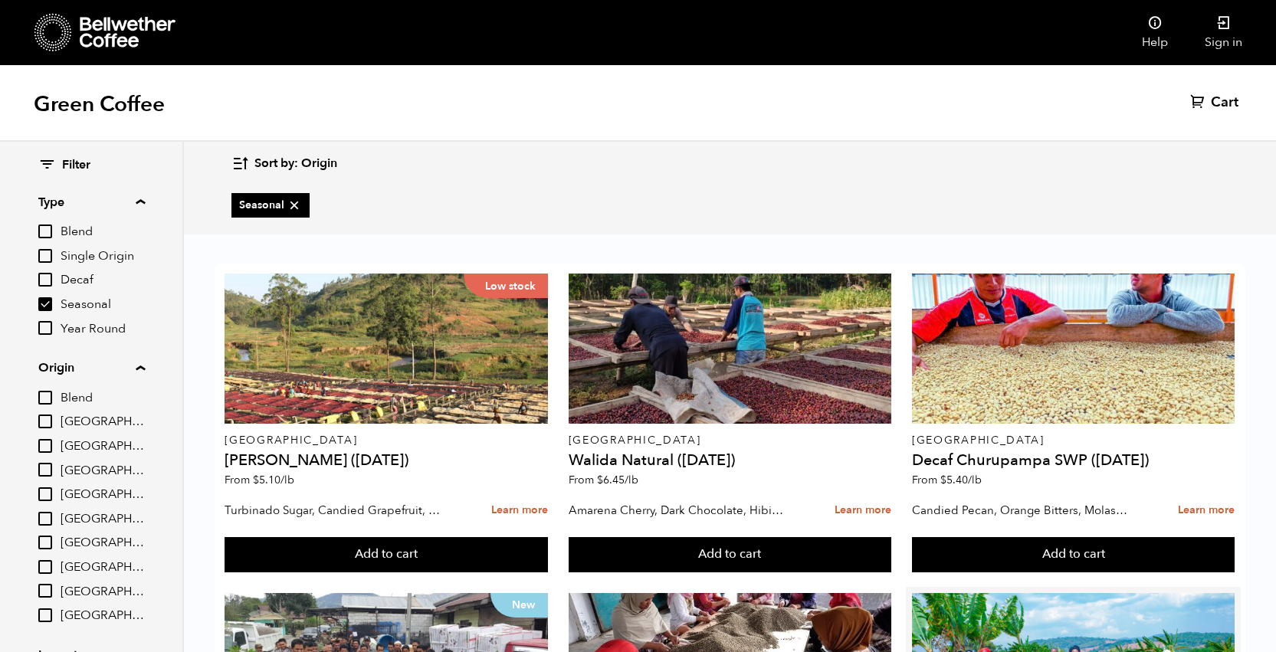
scroll to position [0, 0]
click at [145, 199] on summary "Type" at bounding box center [91, 202] width 107 height 18
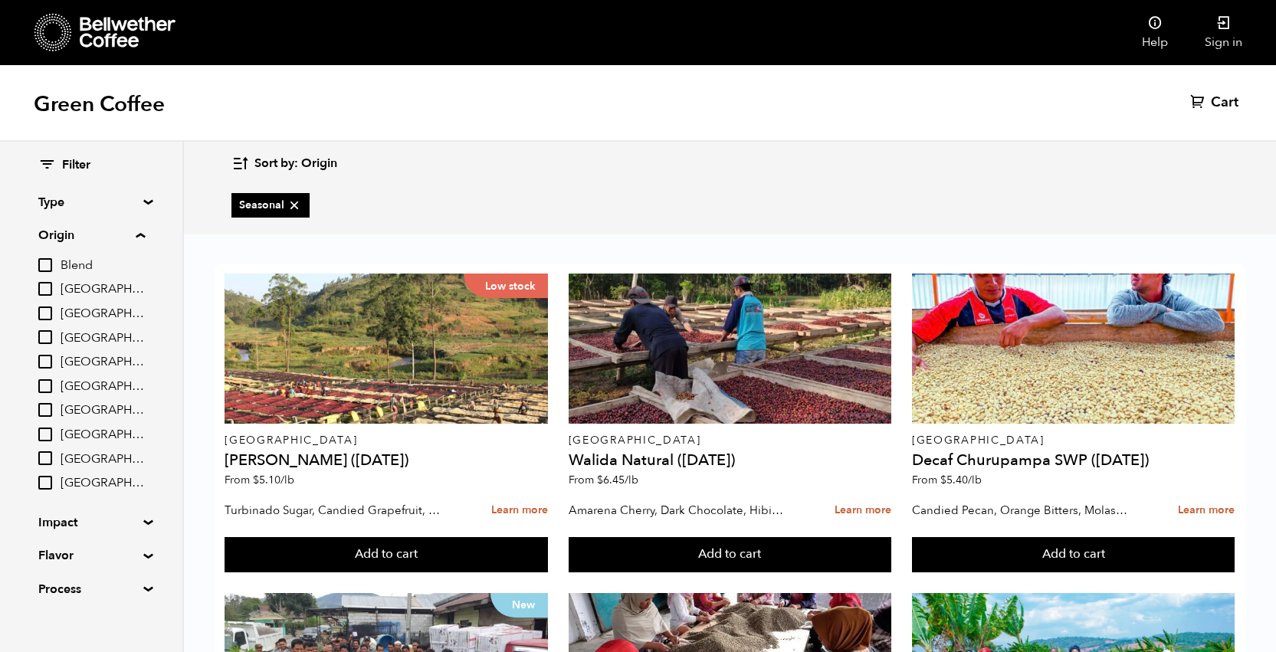
click at [143, 235] on summary "Origin" at bounding box center [91, 235] width 107 height 18
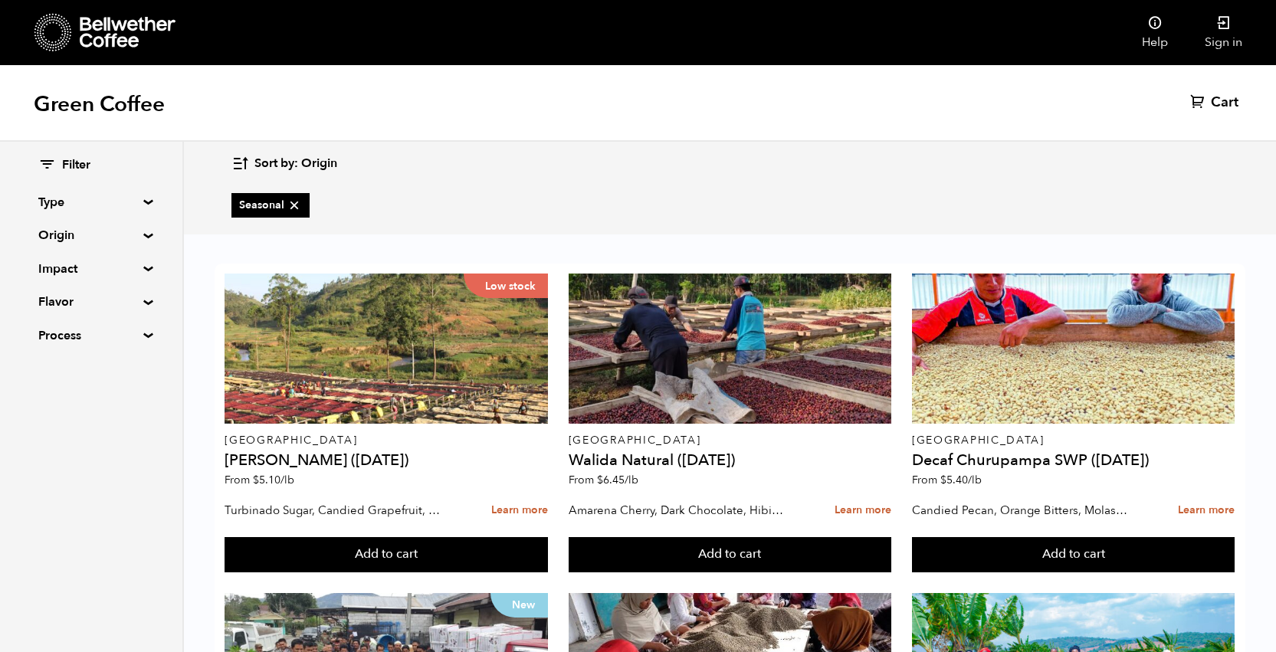
click at [143, 334] on summary "Process" at bounding box center [91, 336] width 106 height 18
click at [142, 270] on summary "Impact" at bounding box center [91, 269] width 106 height 18
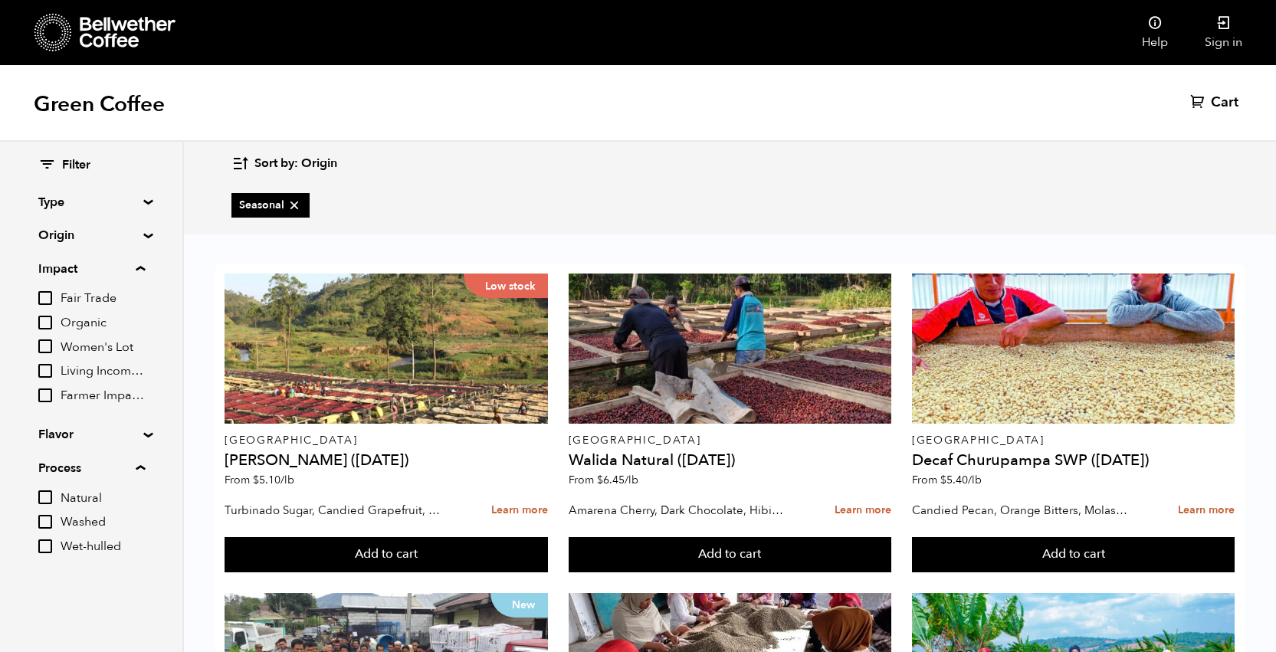
click at [48, 297] on input "Fair Trade" at bounding box center [45, 298] width 14 height 14
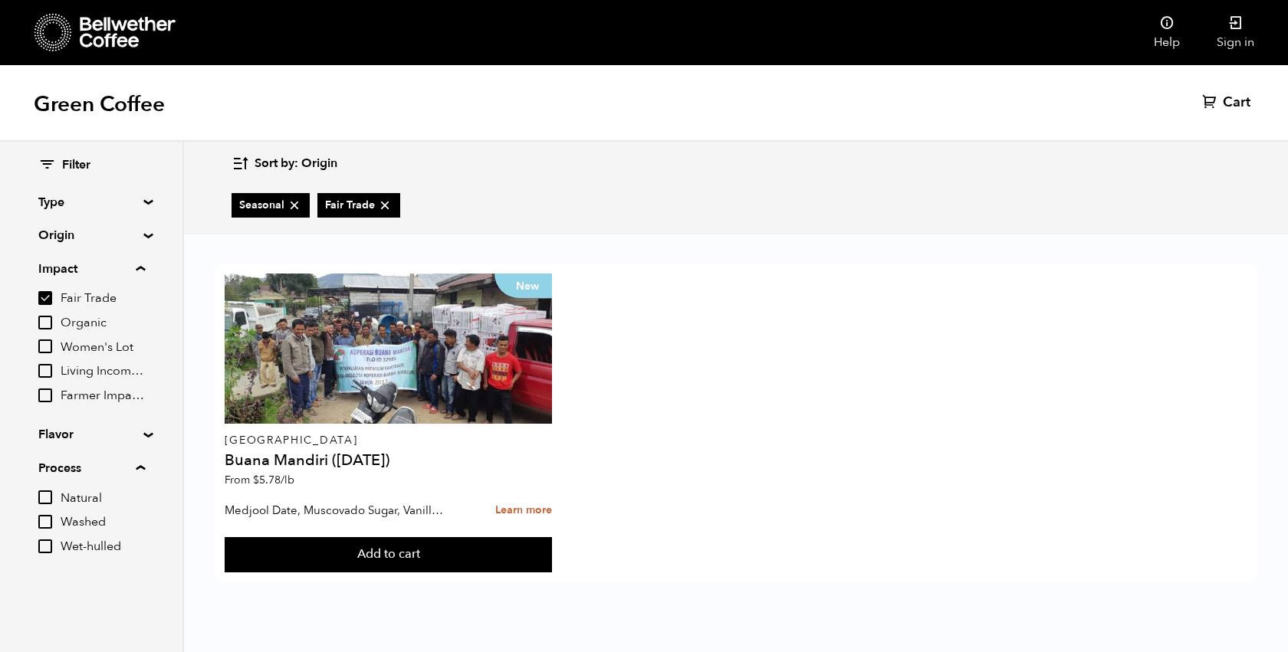
click at [48, 286] on details "Impact Fair Trade Organic Women's Lot Living Income Pricing Farmer Impact Fund" at bounding box center [91, 332] width 107 height 145
click at [50, 295] on input "Fair Trade" at bounding box center [45, 298] width 14 height 14
checkbox input "false"
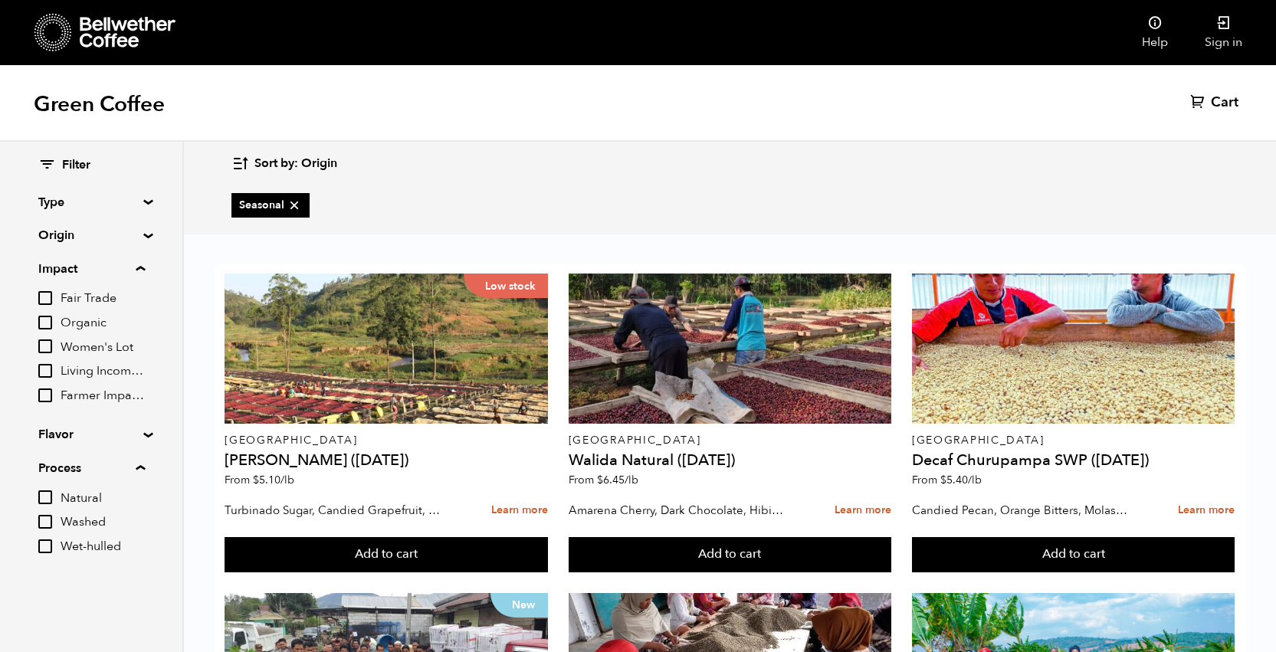
click at [42, 321] on input "Organic" at bounding box center [45, 323] width 14 height 14
checkbox input "true"
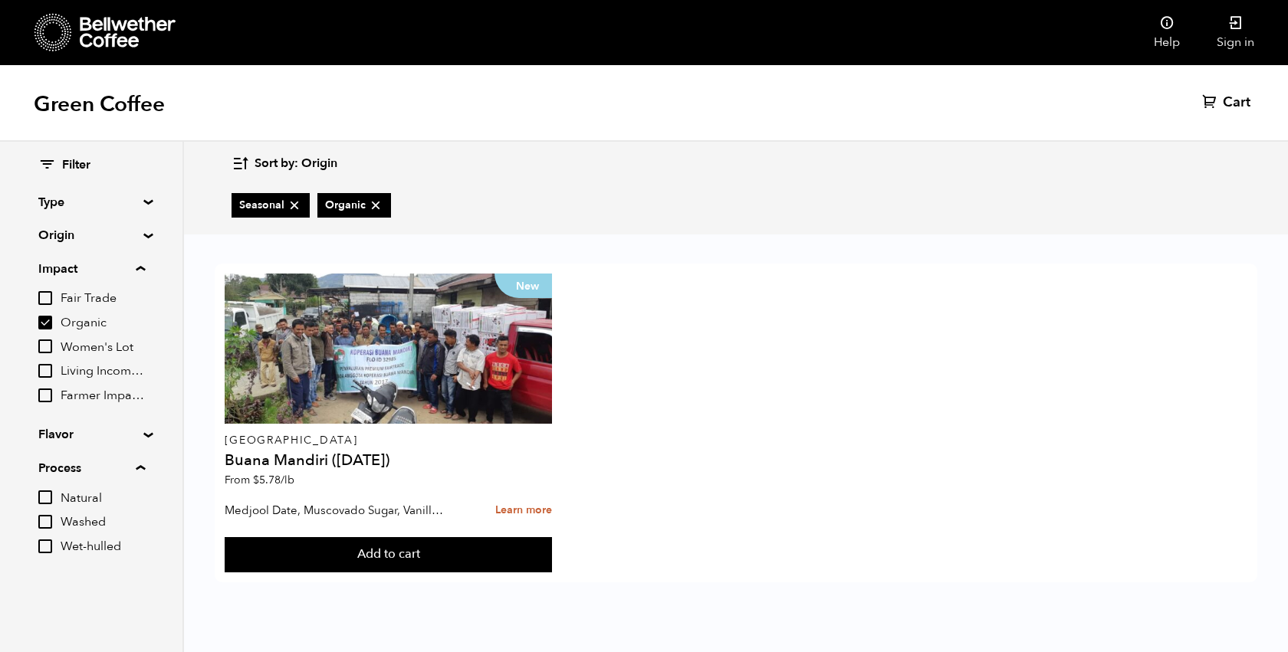
click at [289, 200] on icon at bounding box center [294, 205] width 15 height 15
checkbox input "false"
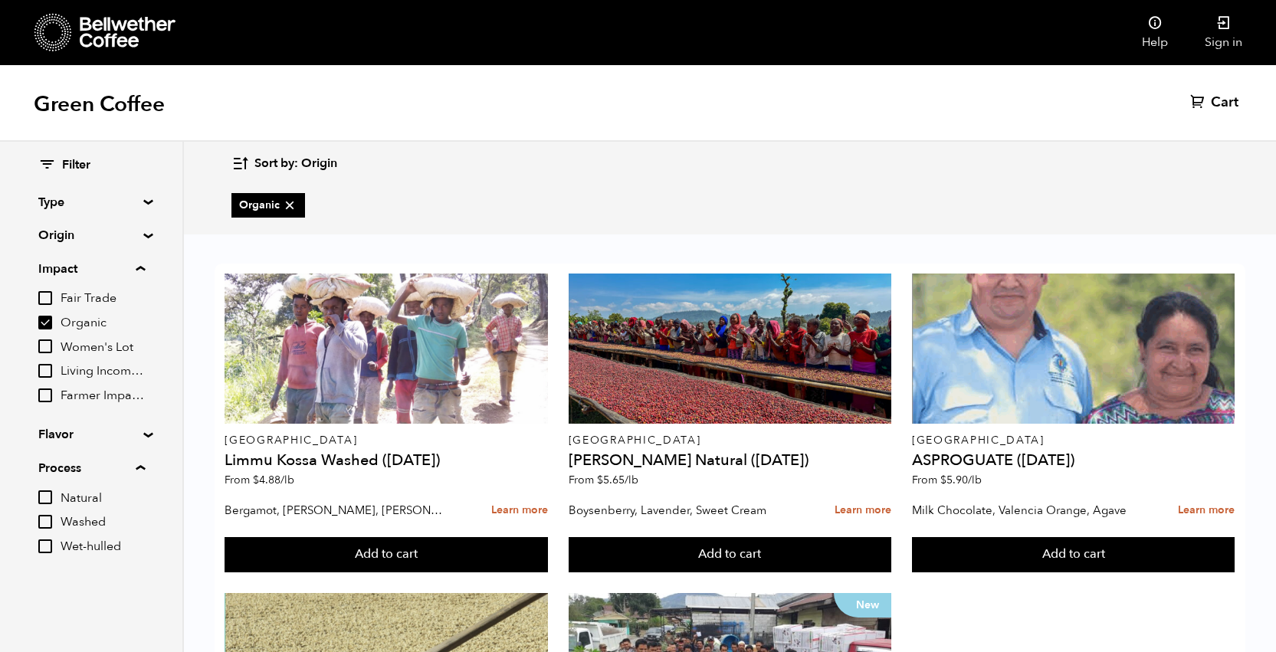
scroll to position [240, 0]
click at [144, 267] on summary "Impact" at bounding box center [91, 269] width 107 height 18
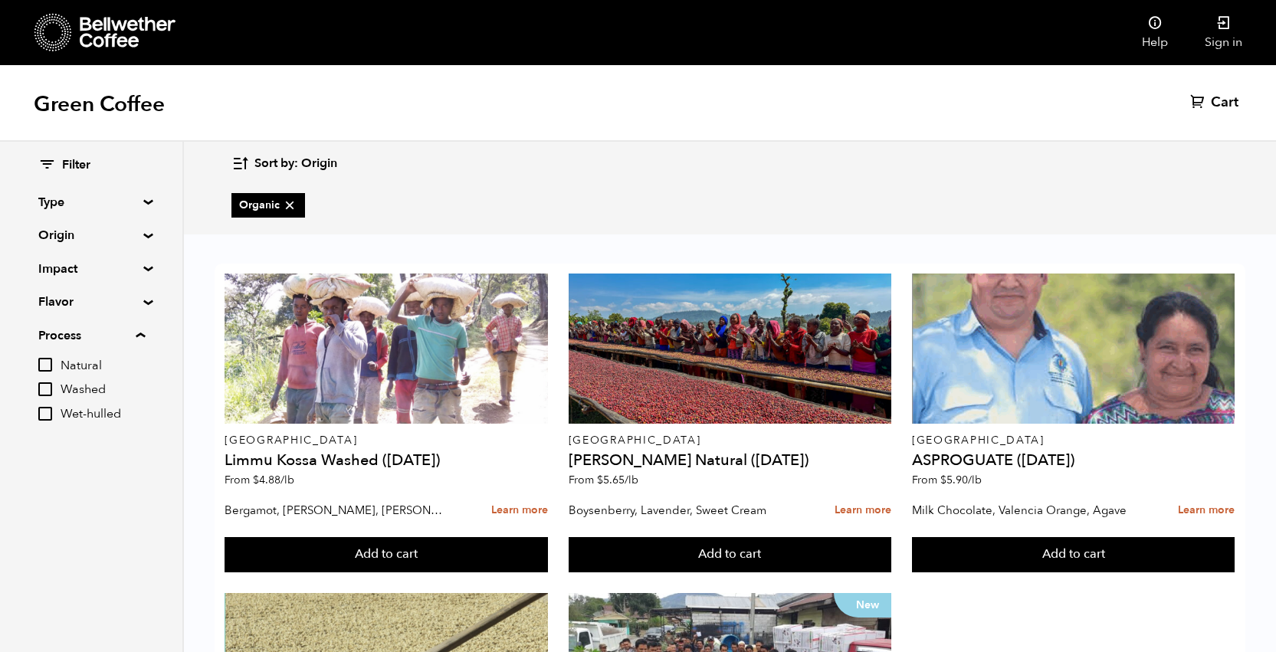
click at [143, 337] on summary "Process" at bounding box center [91, 336] width 107 height 18
click at [143, 199] on summary "Type" at bounding box center [91, 202] width 106 height 18
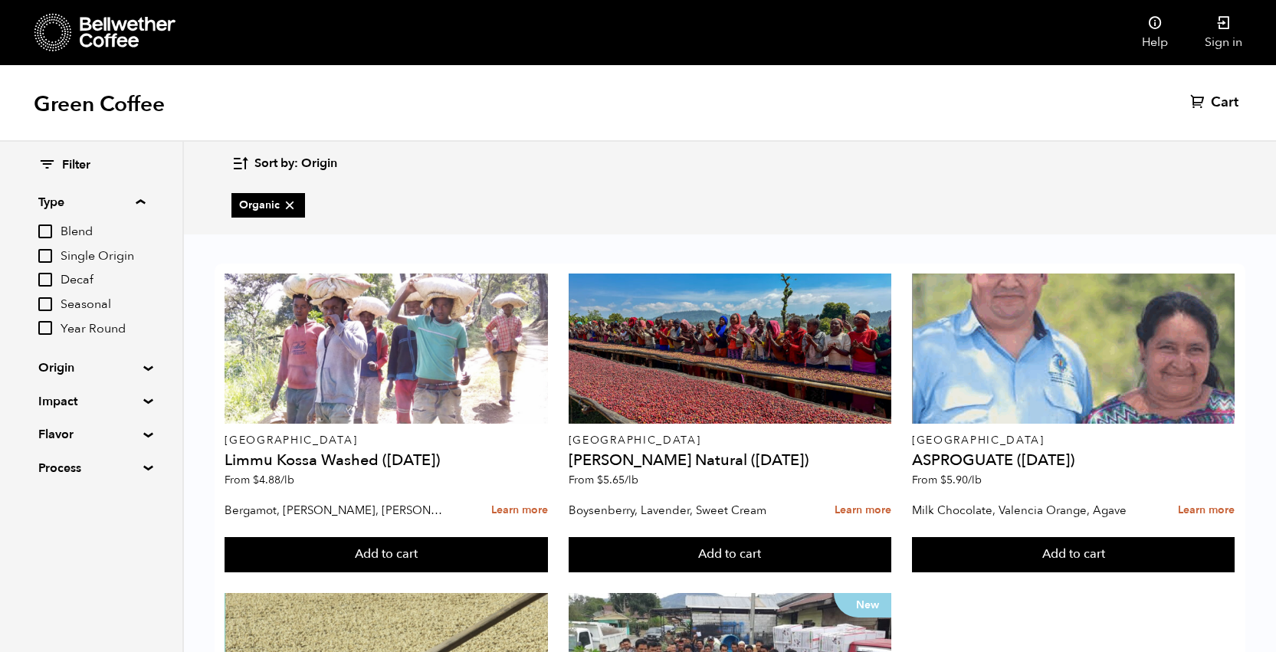
click at [144, 366] on summary "Origin" at bounding box center [91, 368] width 106 height 18
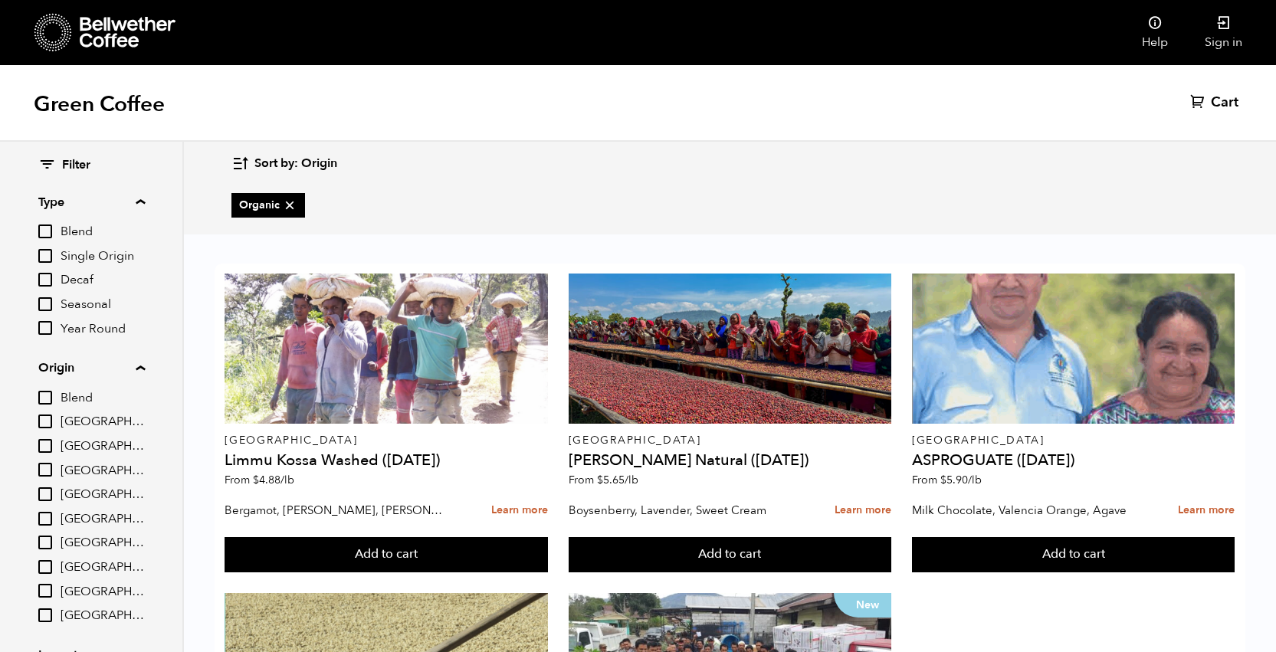
click at [142, 201] on summary "Type" at bounding box center [91, 202] width 107 height 18
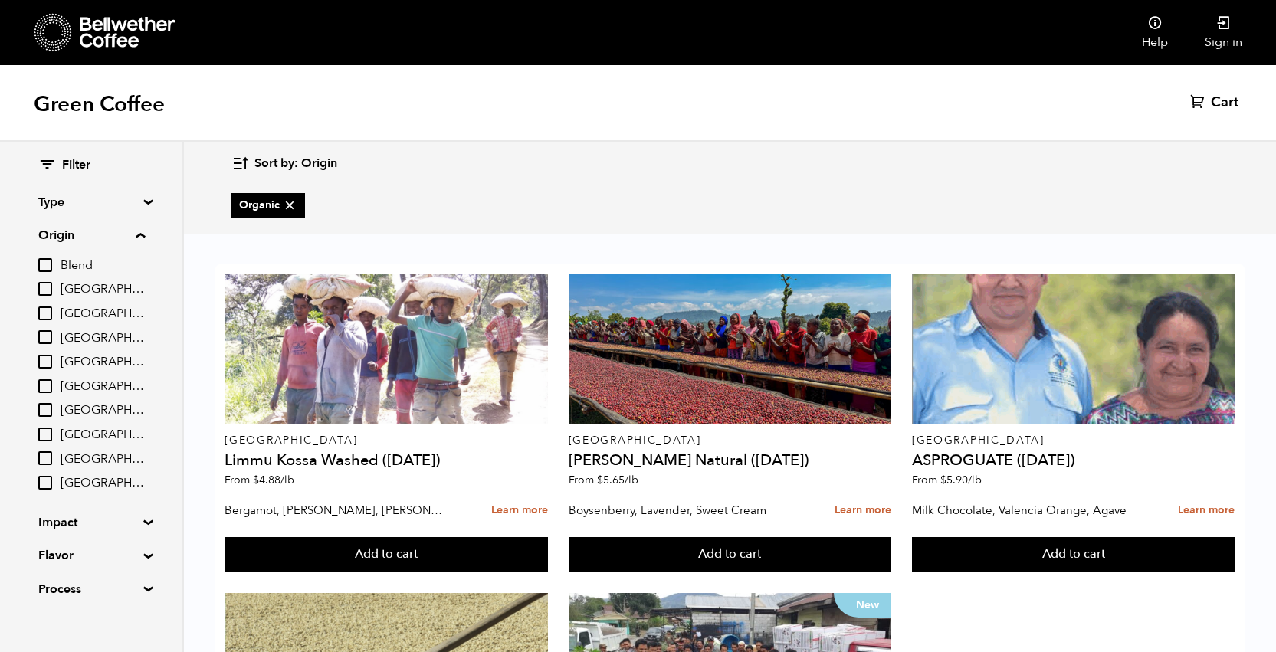
click at [143, 235] on summary "Origin" at bounding box center [91, 235] width 107 height 18
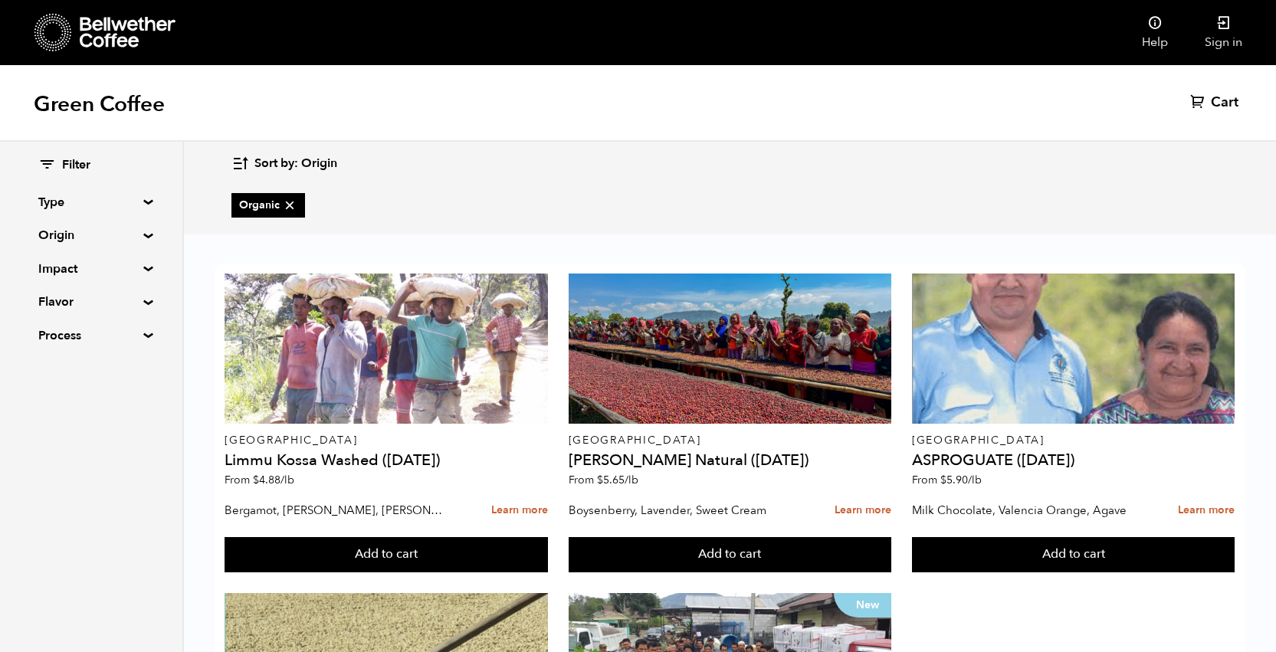
scroll to position [0, 0]
click at [291, 203] on icon at bounding box center [289, 205] width 15 height 15
checkbox input "false"
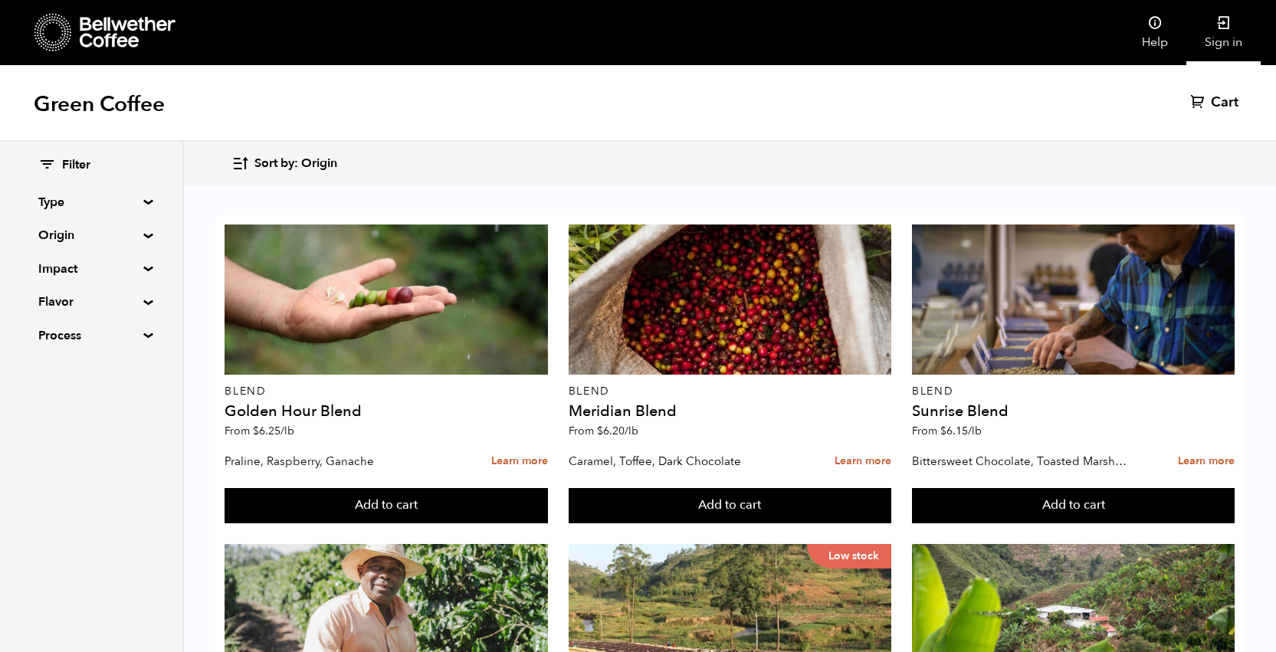
click at [1224, 21] on icon at bounding box center [1224, 22] width 15 height 15
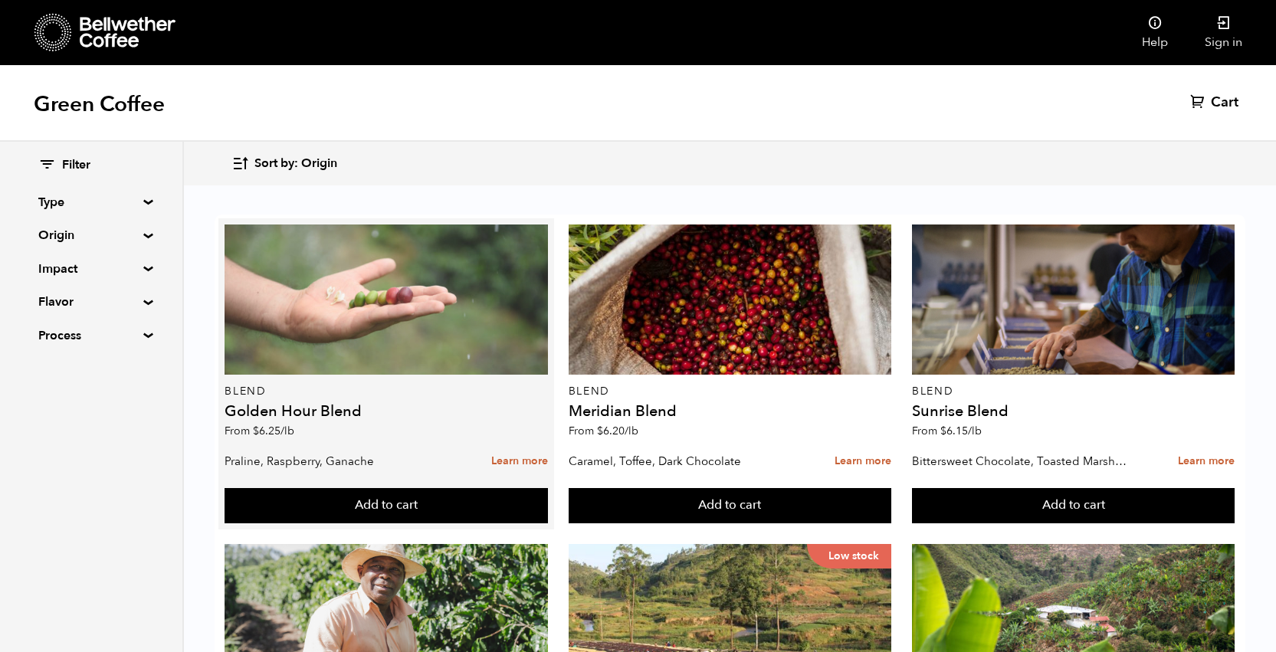
click at [404, 327] on div at bounding box center [387, 300] width 324 height 150
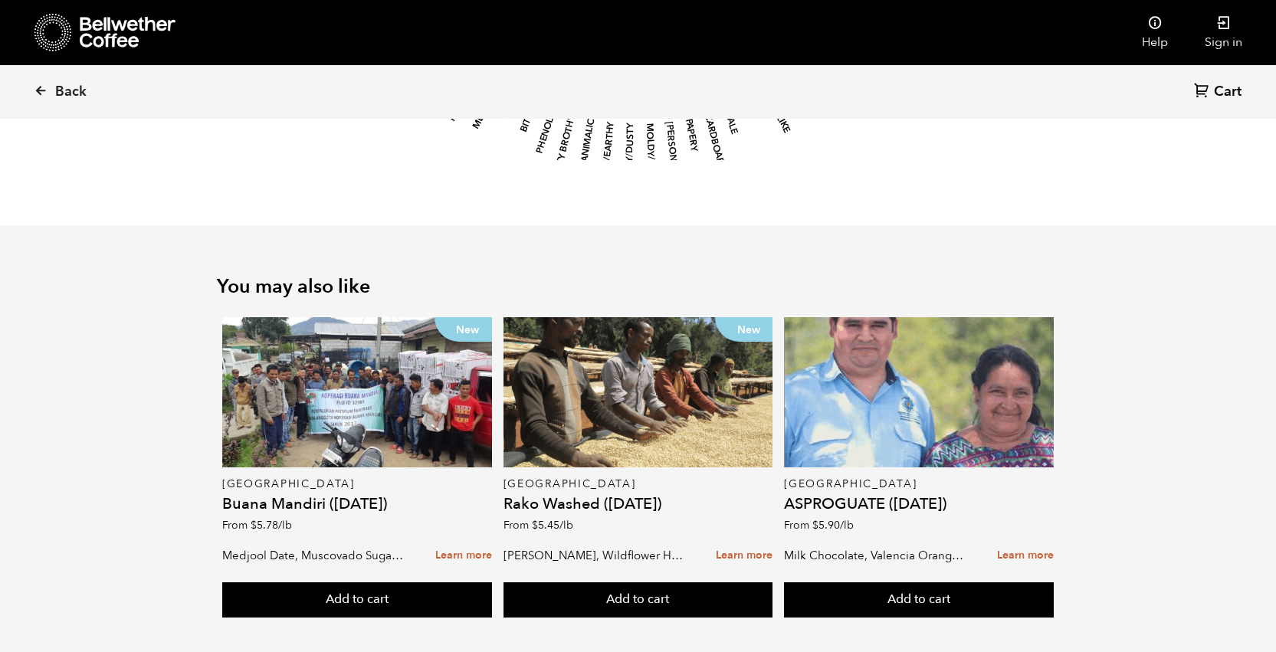
scroll to position [1717, 0]
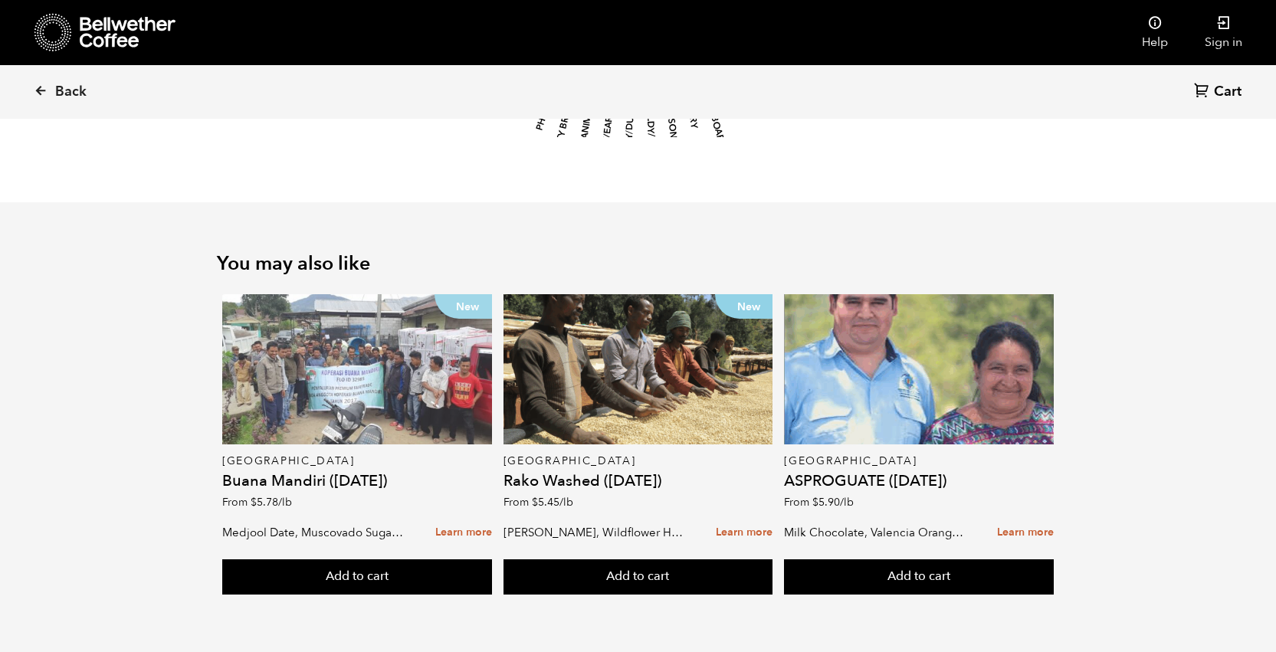
click at [347, 383] on div "New" at bounding box center [357, 369] width 270 height 150
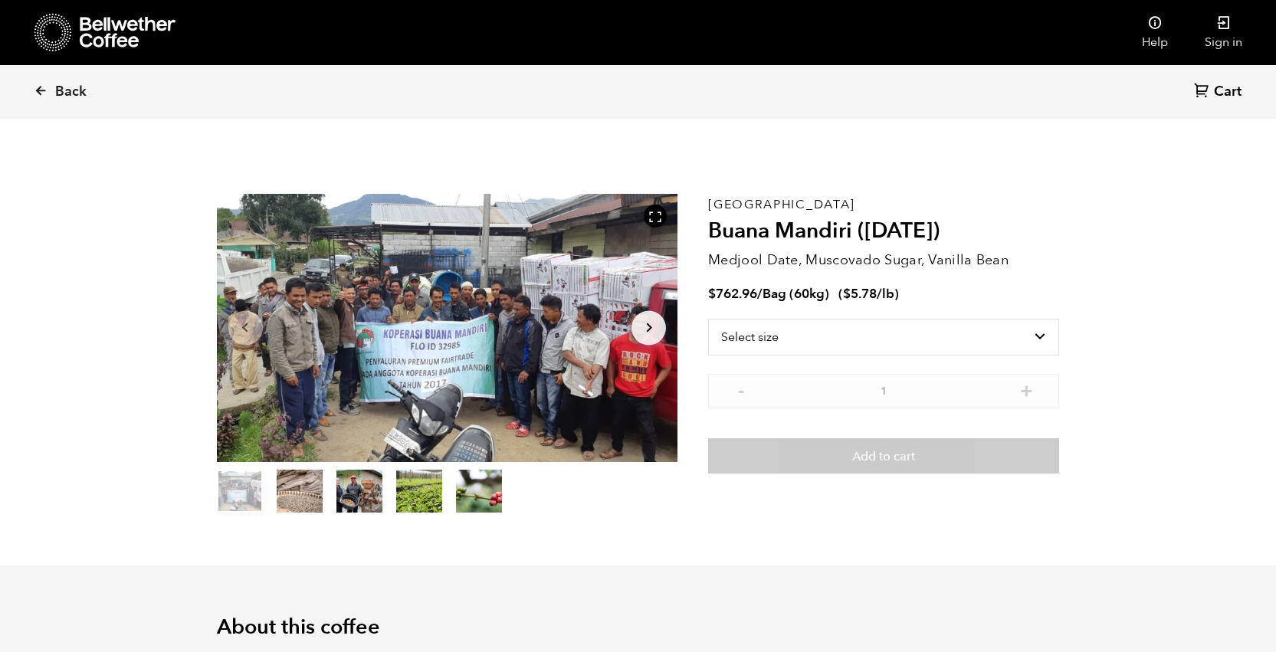
scroll to position [667, 816]
click at [886, 338] on select "Select size Bag (60kg) (132 lbs)" at bounding box center [883, 337] width 351 height 37
select select "bag-3"
click at [708, 319] on select "Select size Bag (60kg) (132 lbs)" at bounding box center [883, 337] width 351 height 37
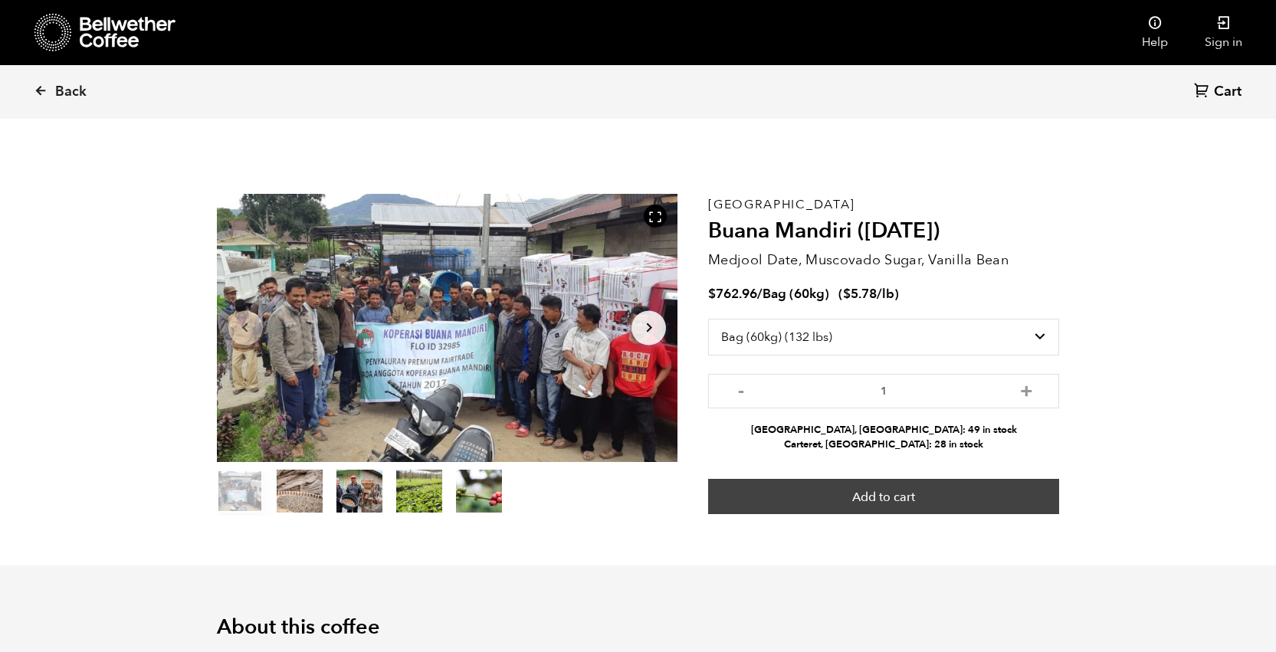
click at [895, 497] on button "Add to cart" at bounding box center [883, 496] width 351 height 35
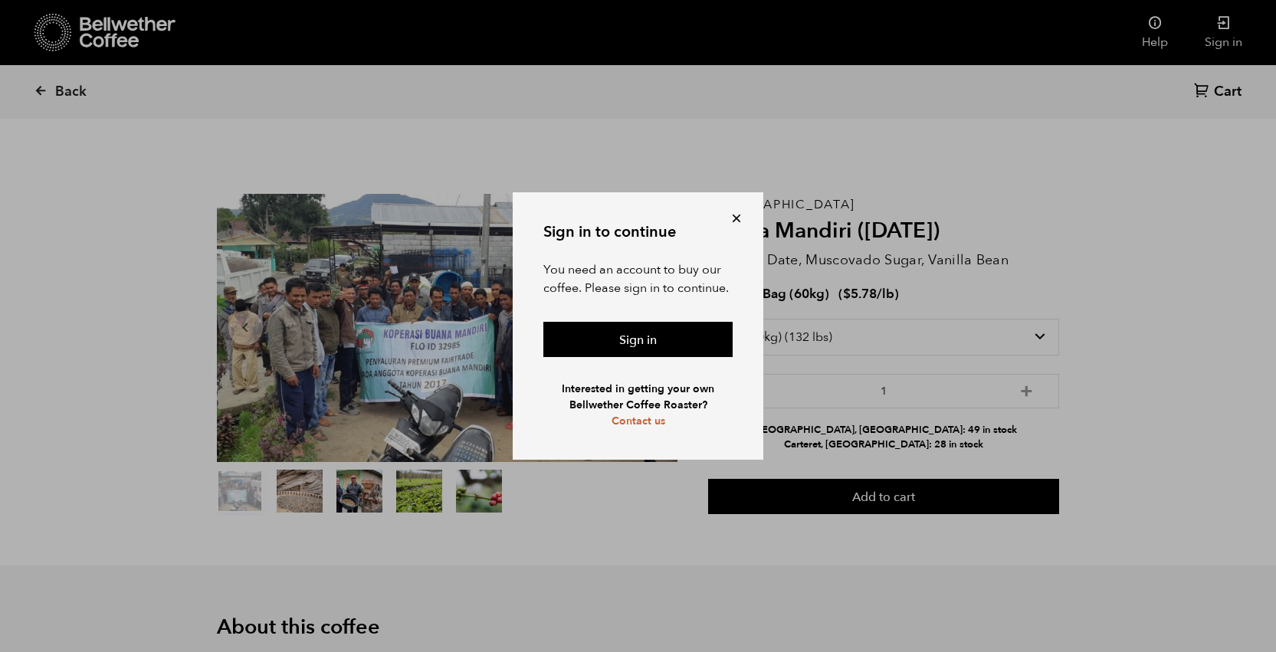
click at [735, 218] on button at bounding box center [736, 218] width 15 height 15
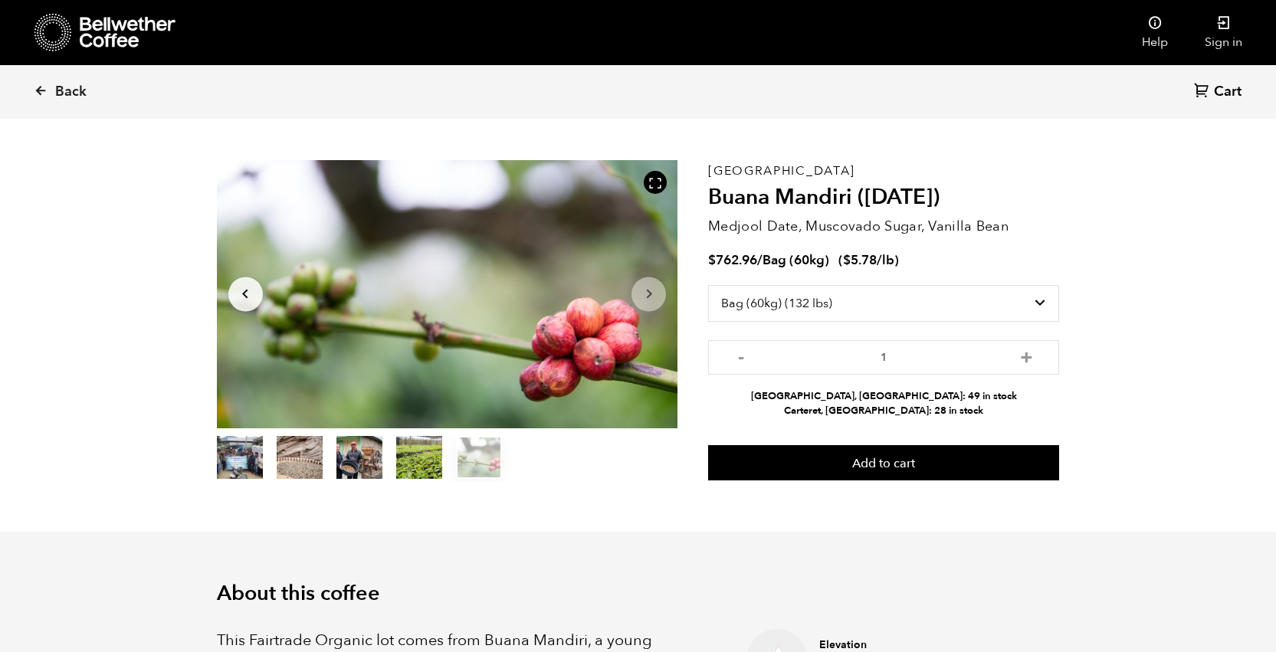
scroll to position [31, 0]
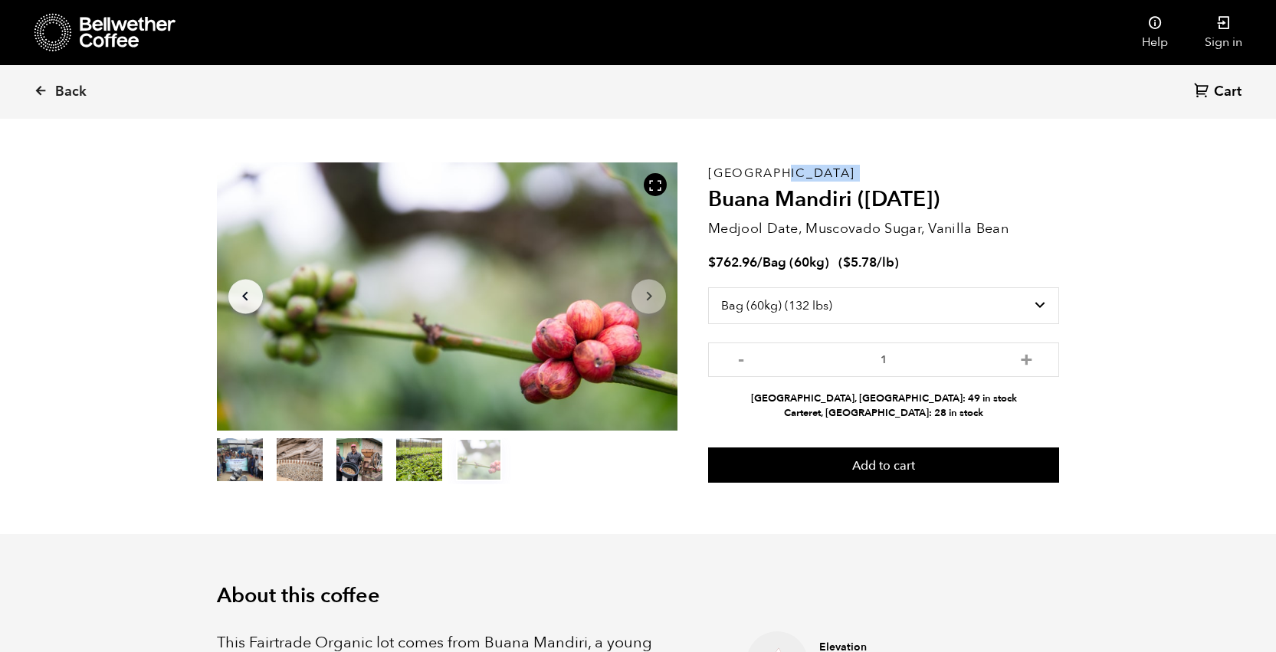
drag, startPoint x: 710, startPoint y: 171, endPoint x: 790, endPoint y: 171, distance: 80.5
click at [790, 171] on div "Sumatra Buana Mandiri (AUG 25) Medjool Date, Muscovado Sugar, Vanilla Bean $ 76…" at bounding box center [883, 324] width 351 height 322
drag, startPoint x: 709, startPoint y: 228, endPoint x: 1002, endPoint y: 230, distance: 292.9
click at [1002, 230] on p "Medjool Date, Muscovado Sugar, Vanilla Bean" at bounding box center [883, 228] width 351 height 21
drag, startPoint x: 830, startPoint y: 397, endPoint x: 956, endPoint y: 417, distance: 128.1
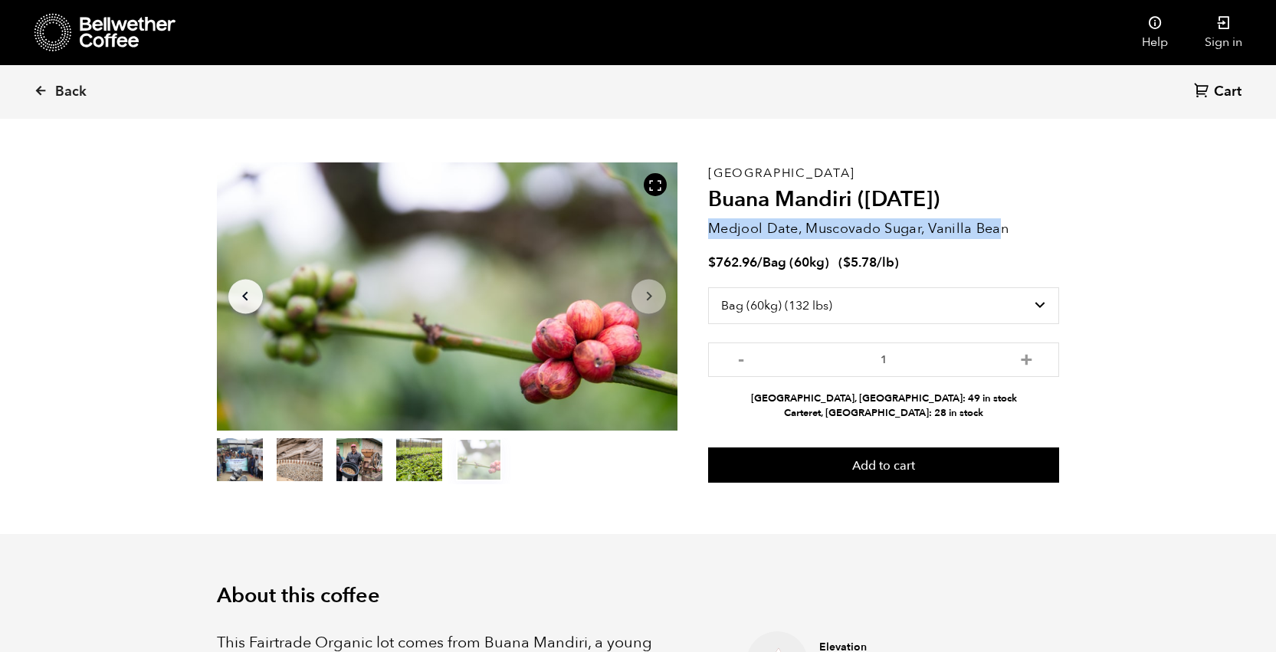
click at [956, 417] on ul "Alameda, CA: 49 in stock Carteret, NJ: 28 in stock" at bounding box center [883, 406] width 351 height 29
drag, startPoint x: 941, startPoint y: 416, endPoint x: 816, endPoint y: 394, distance: 127.5
click at [816, 394] on ul "Alameda, CA: 49 in stock Carteret, NJ: 28 in stock" at bounding box center [883, 406] width 351 height 29
click at [829, 397] on li "Alameda, CA: 49 in stock" at bounding box center [883, 399] width 351 height 15
drag, startPoint x: 826, startPoint y: 397, endPoint x: 943, endPoint y: 410, distance: 118.0
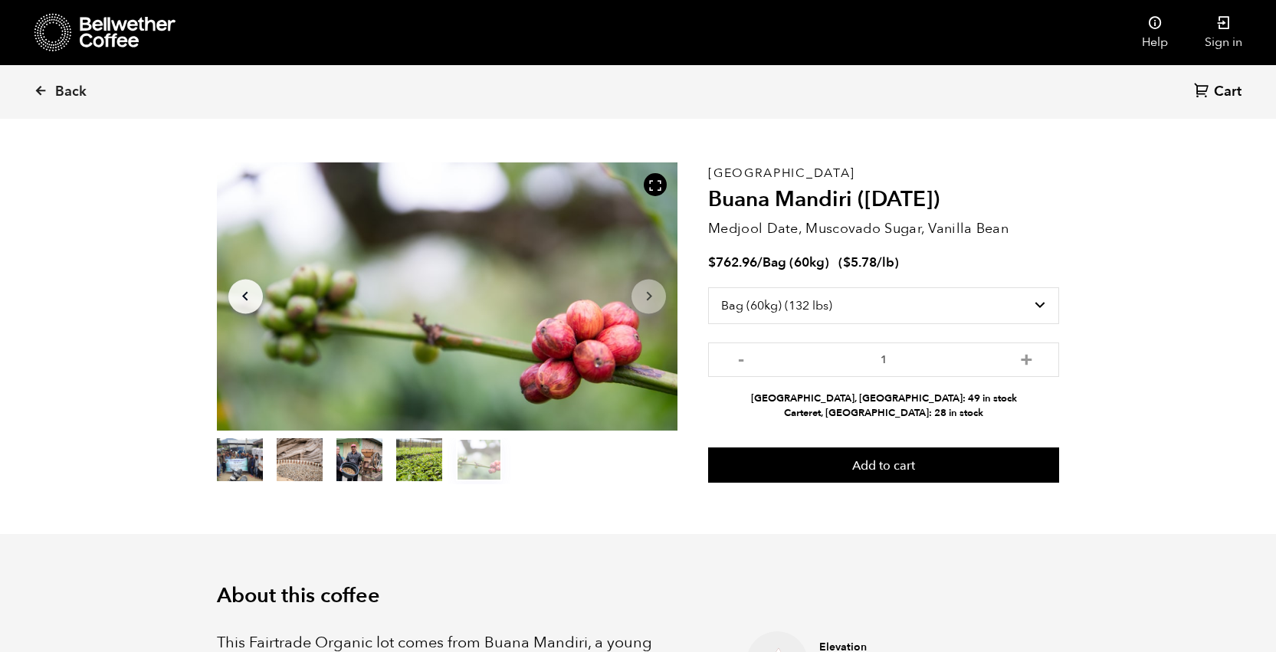
click at [943, 410] on ul "Alameda, CA: 49 in stock Carteret, NJ: 28 in stock" at bounding box center [883, 406] width 351 height 29
click at [67, 91] on span "Back" at bounding box center [70, 92] width 31 height 18
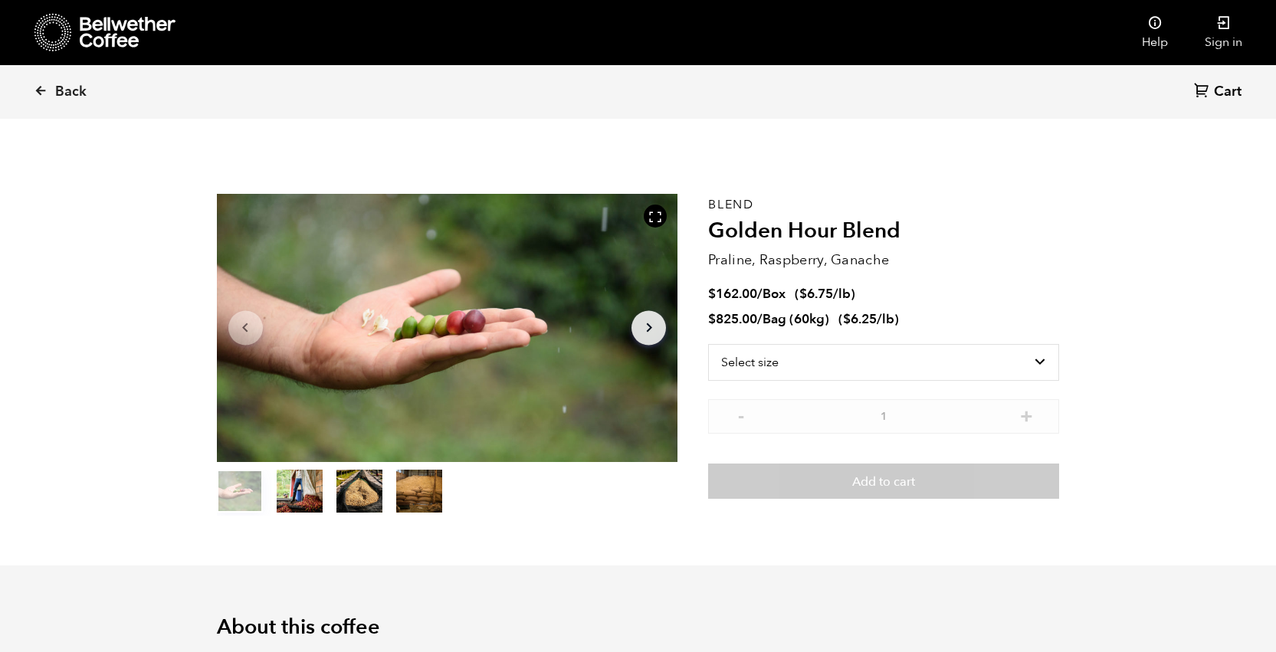
scroll to position [667, 816]
click at [110, 28] on icon at bounding box center [128, 32] width 96 height 31
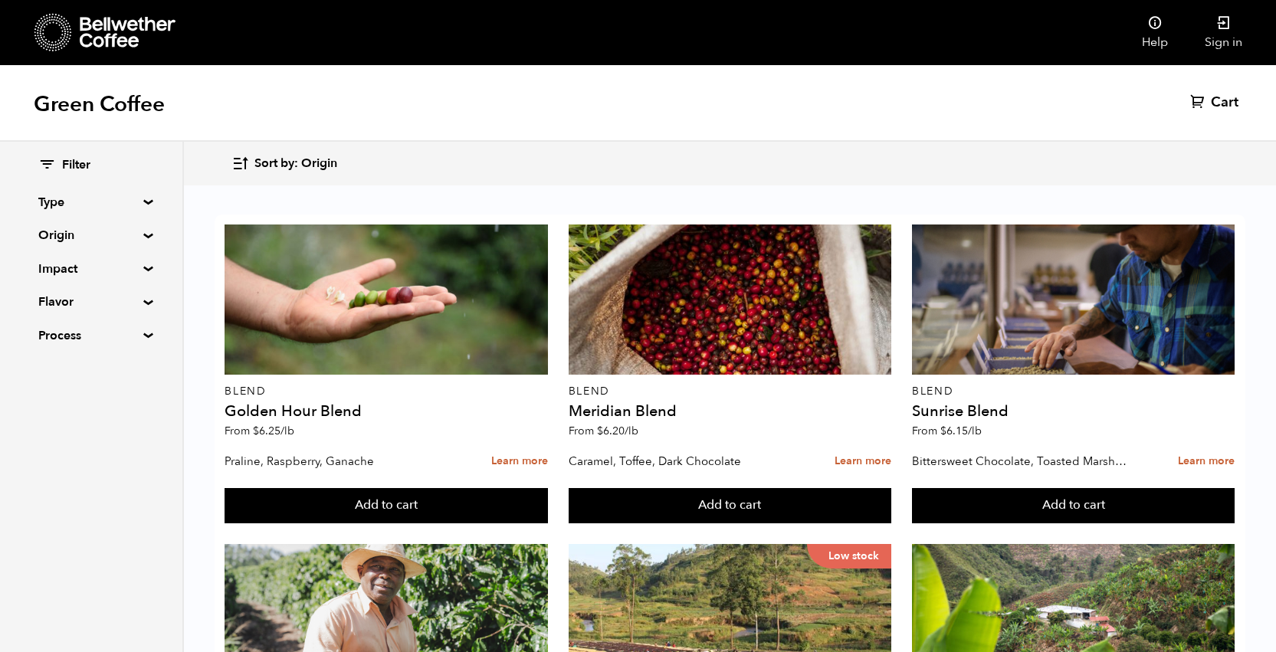
click at [140, 266] on summary "Impact" at bounding box center [91, 269] width 106 height 18
click at [140, 269] on summary "Impact" at bounding box center [91, 269] width 107 height 18
click at [142, 335] on summary "Process" at bounding box center [91, 336] width 106 height 18
click at [46, 360] on input "Natural" at bounding box center [45, 365] width 14 height 14
checkbox input "true"
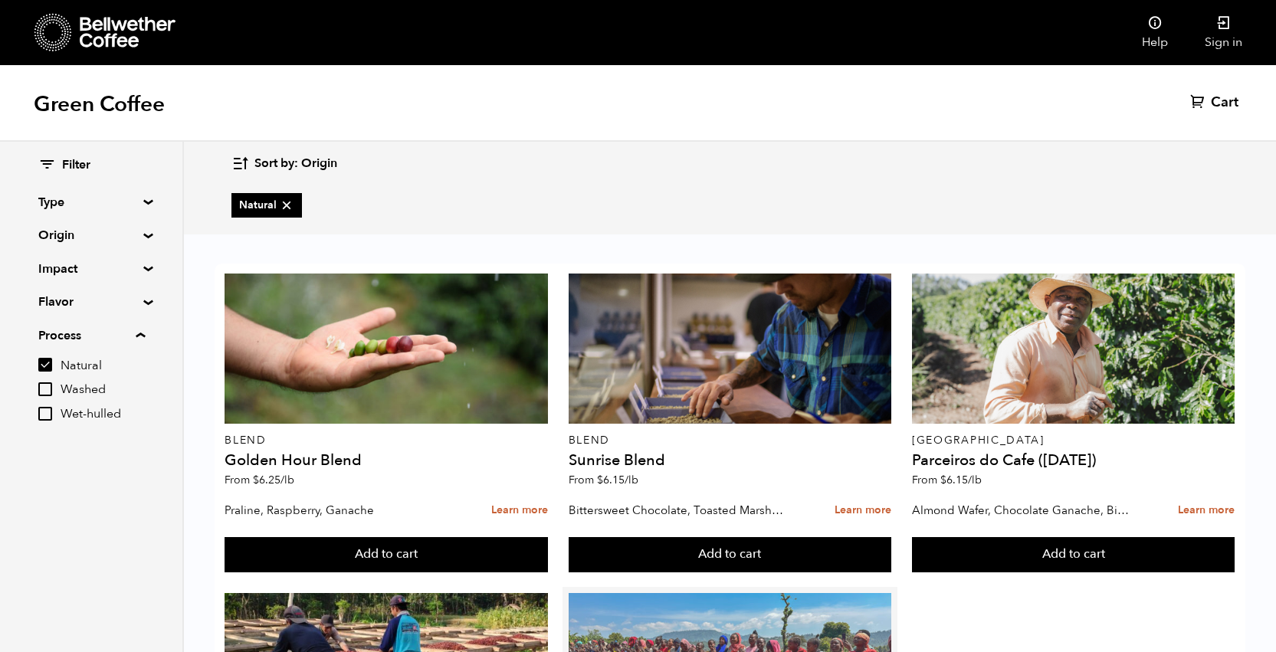
scroll to position [287, 0]
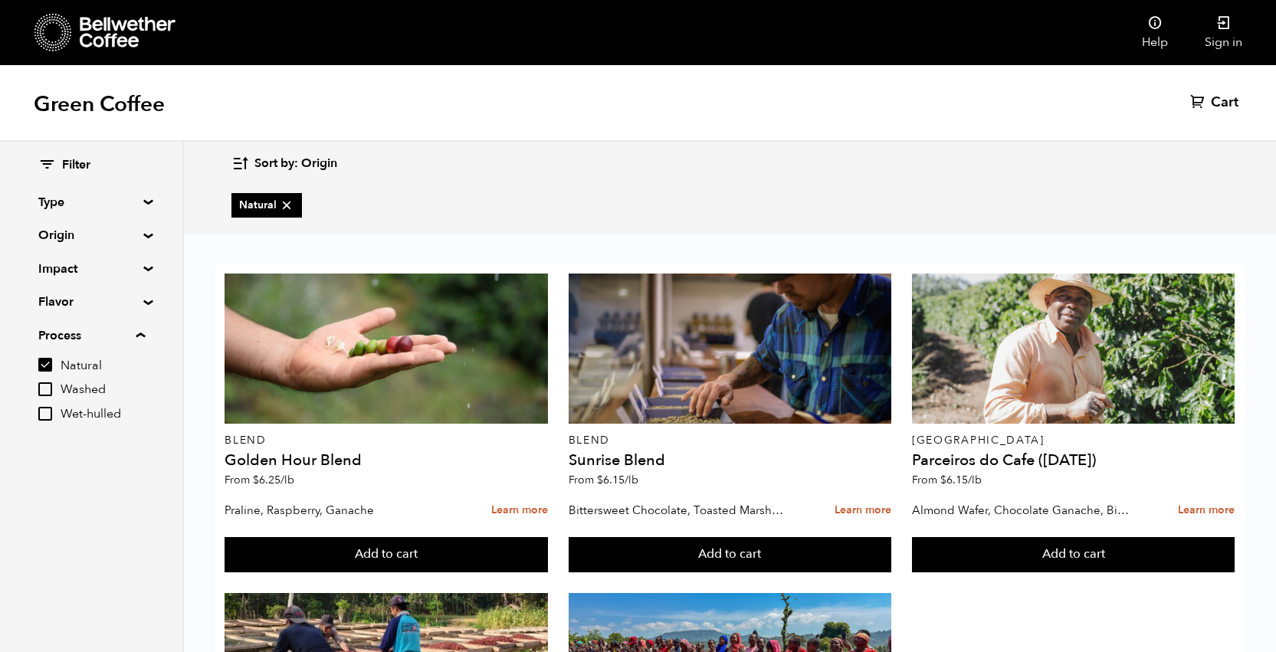
click at [142, 334] on summary "Process" at bounding box center [91, 336] width 107 height 18
click at [144, 333] on summary "Process" at bounding box center [91, 336] width 106 height 18
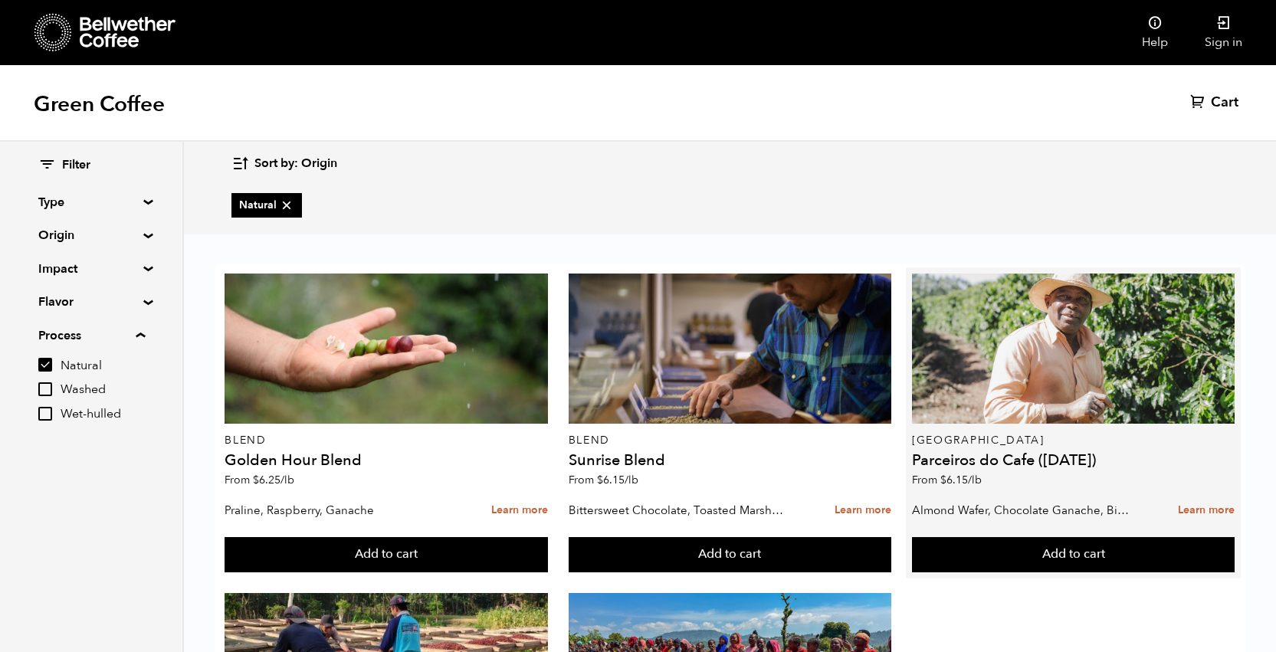
scroll to position [0, 0]
